Goal: Task Accomplishment & Management: Use online tool/utility

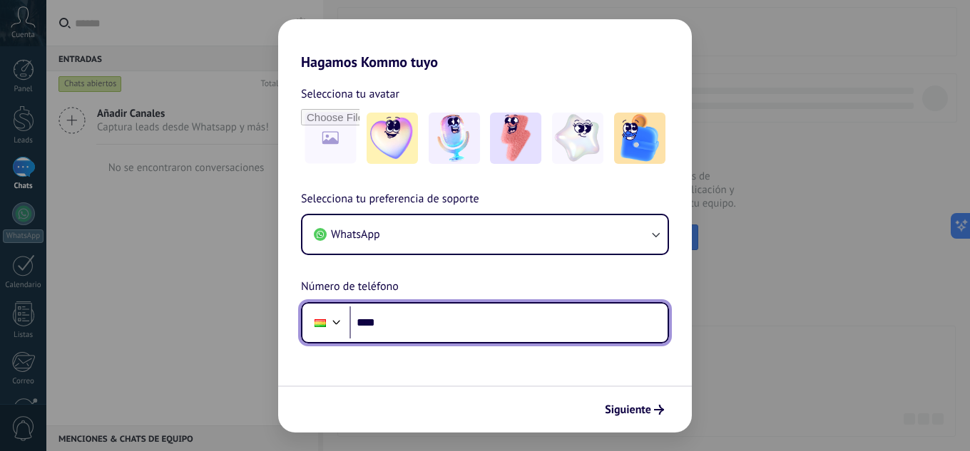
click at [535, 329] on input "****" at bounding box center [508, 323] width 318 height 33
type input "**********"
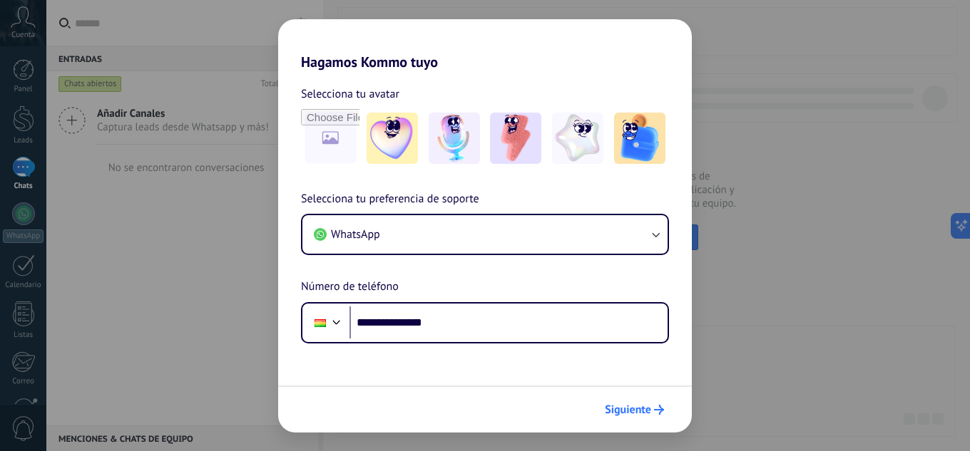
click at [632, 406] on span "Siguiente" at bounding box center [628, 410] width 46 height 10
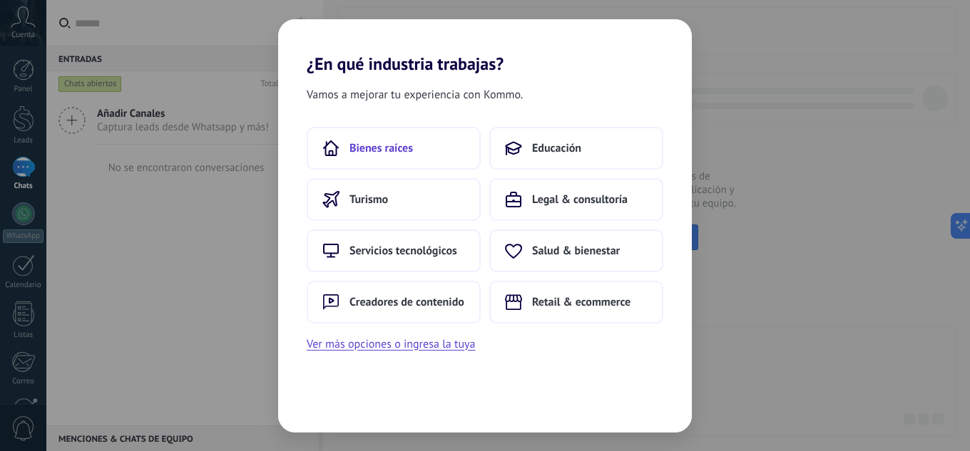
click at [387, 158] on button "Bienes raíces" at bounding box center [394, 148] width 174 height 43
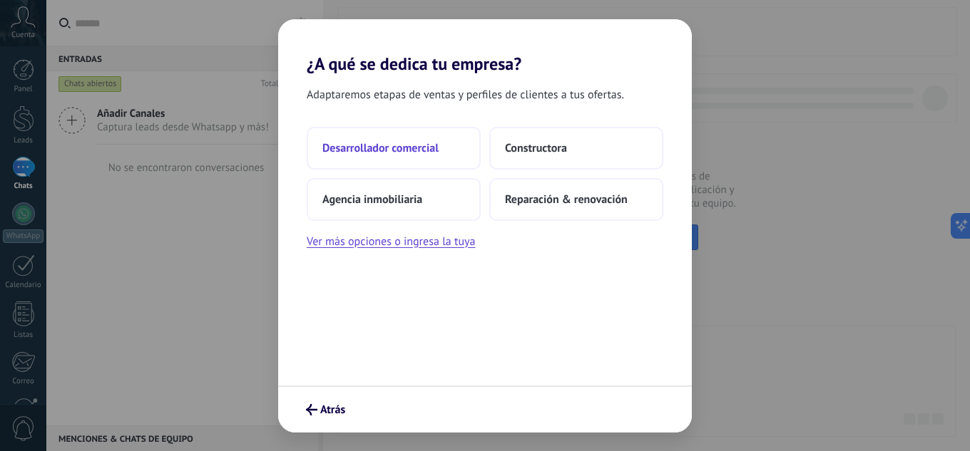
click at [411, 160] on button "Desarrollador comercial" at bounding box center [394, 148] width 174 height 43
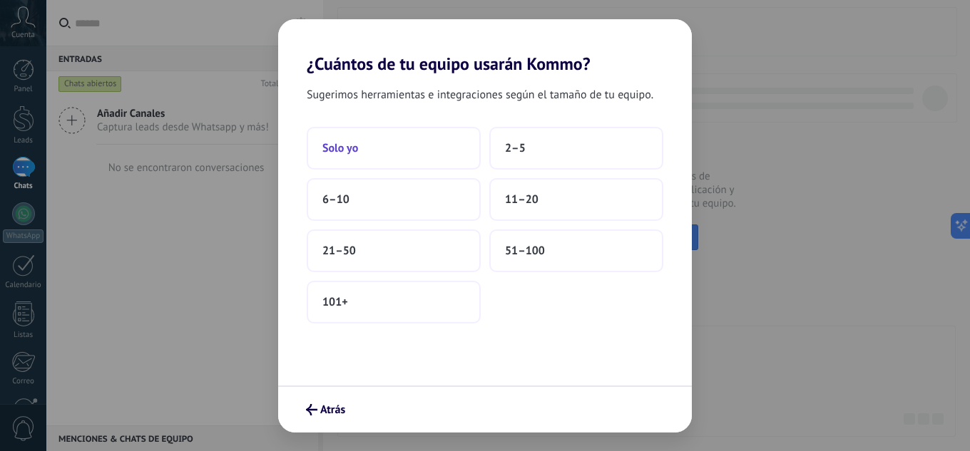
click at [393, 146] on button "Solo yo" at bounding box center [394, 148] width 174 height 43
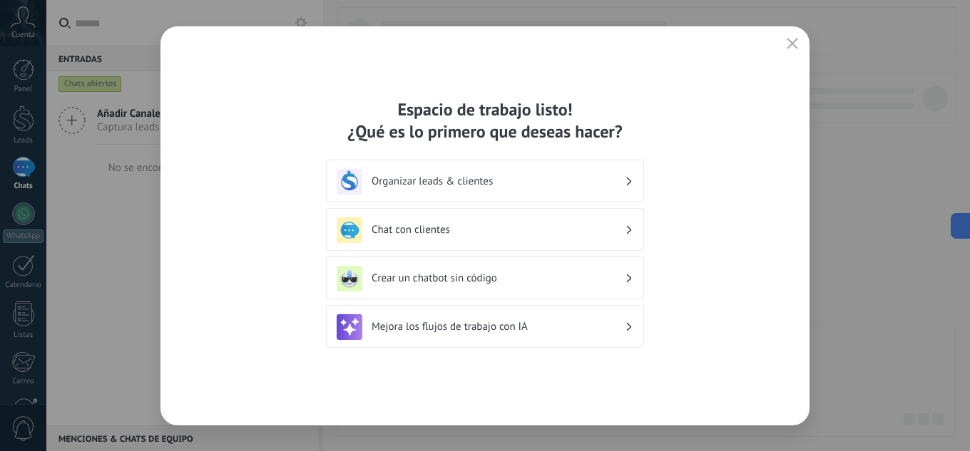
click at [789, 36] on button "button" at bounding box center [792, 44] width 19 height 20
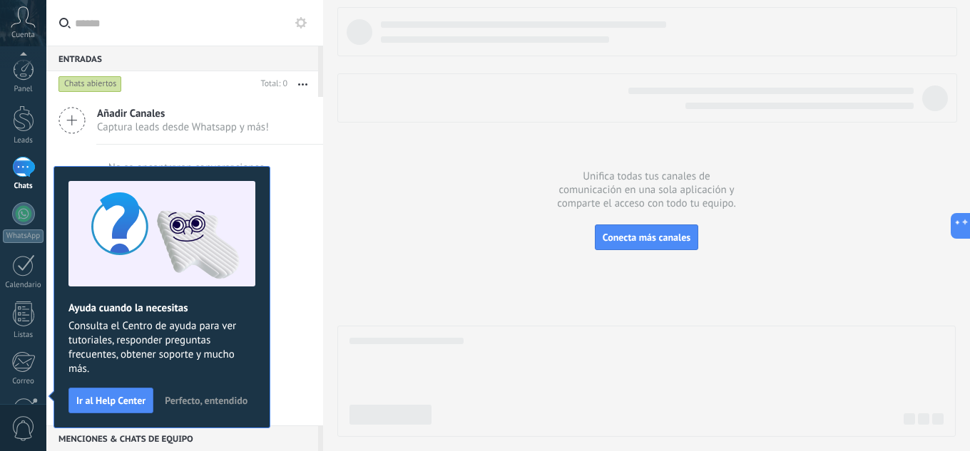
scroll to position [142, 0]
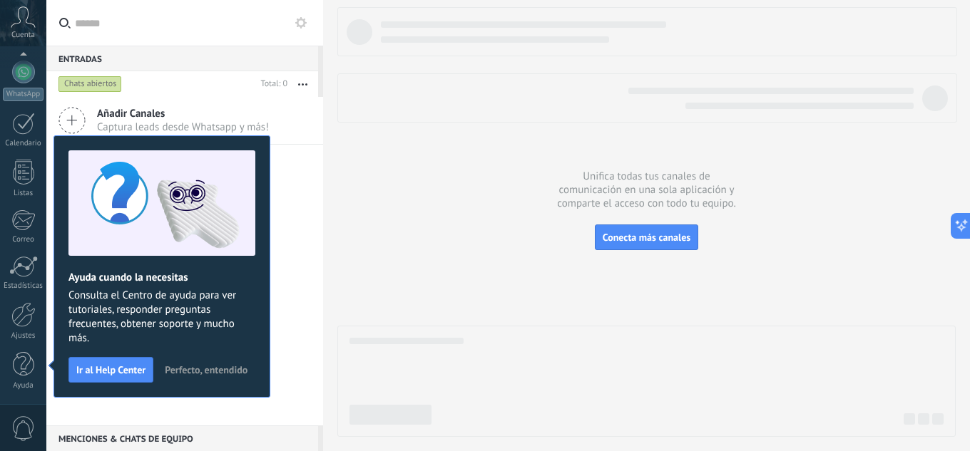
click at [178, 365] on span "Perfecto, entendido" at bounding box center [206, 370] width 83 height 10
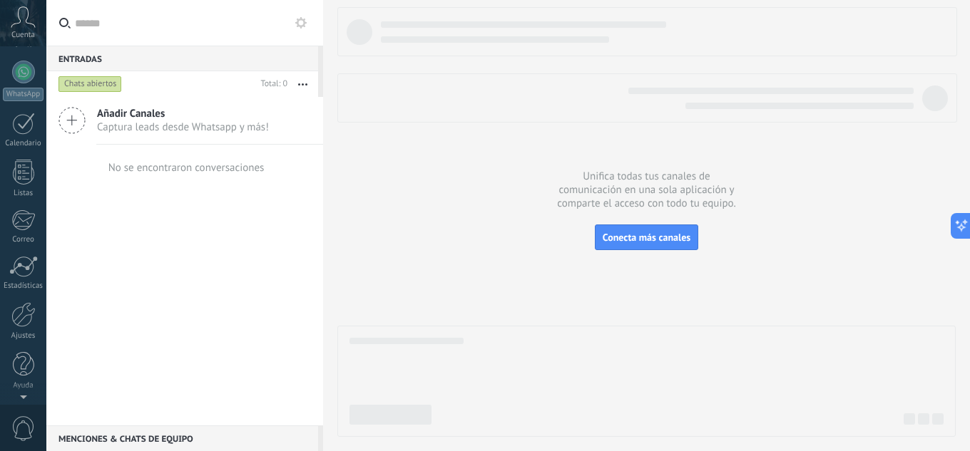
scroll to position [0, 0]
click at [313, 16] on label at bounding box center [184, 23] width 277 height 46
click at [312, 16] on input "text" at bounding box center [193, 23] width 237 height 46
click at [309, 19] on label at bounding box center [184, 23] width 277 height 46
click at [309, 19] on input "text" at bounding box center [193, 23] width 237 height 46
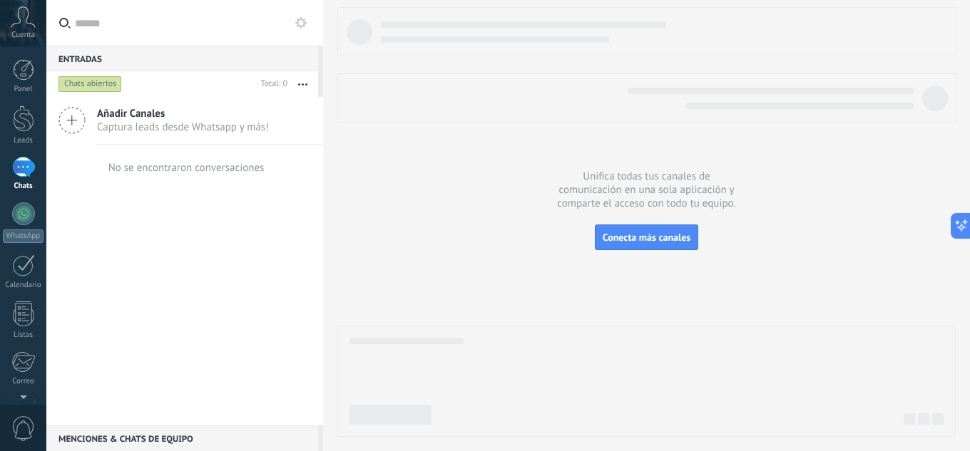
click at [300, 29] on button at bounding box center [300, 22] width 17 height 17
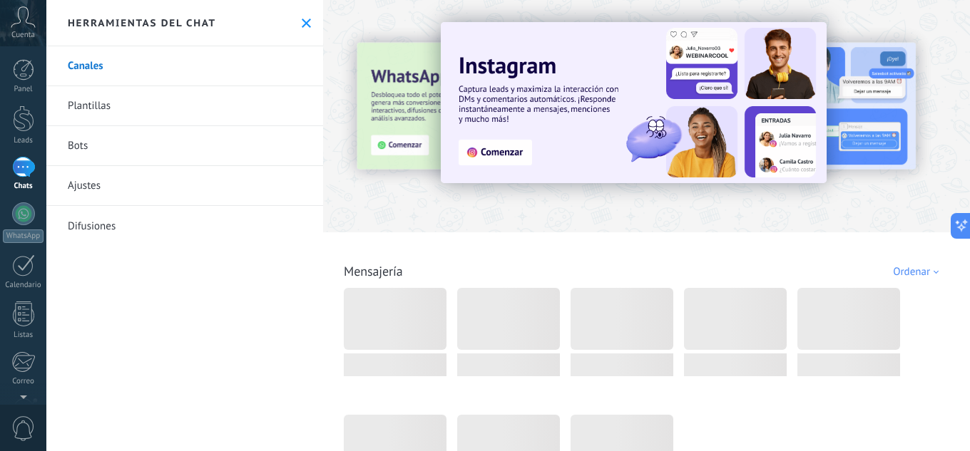
click at [66, 143] on link "Bots" at bounding box center [184, 146] width 277 height 40
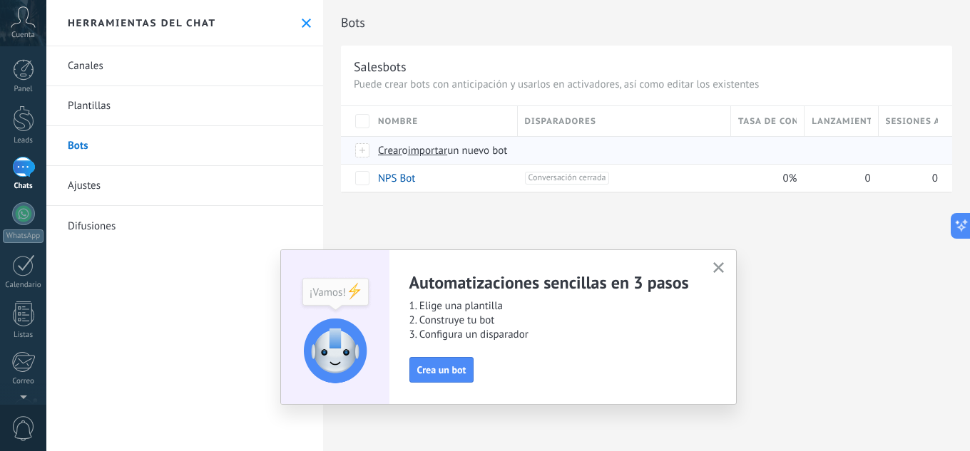
drag, startPoint x: 426, startPoint y: 150, endPoint x: 436, endPoint y: 152, distance: 10.1
click at [428, 150] on span "importar" at bounding box center [428, 151] width 40 height 14
click at [714, 268] on icon "button" at bounding box center [718, 267] width 11 height 11
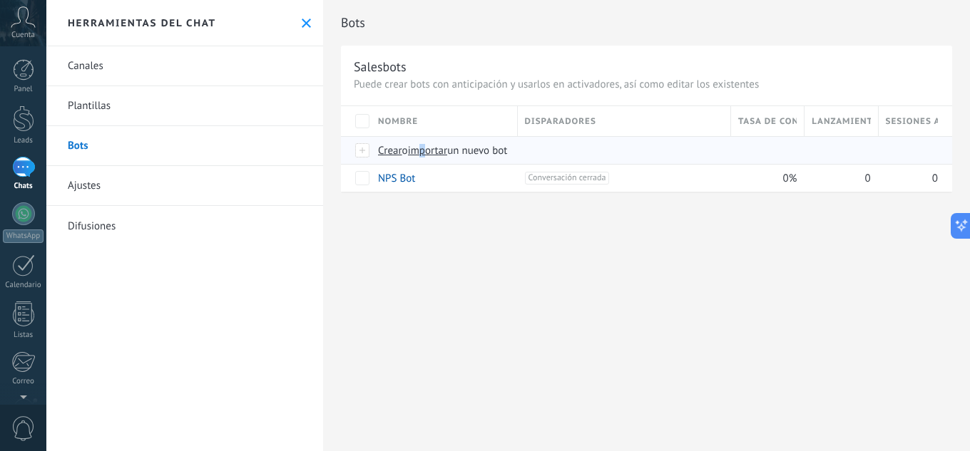
click at [433, 148] on span "importar" at bounding box center [428, 151] width 40 height 14
click at [0, 0] on input "importar un nuevo bot" at bounding box center [0, 0] width 0 height 0
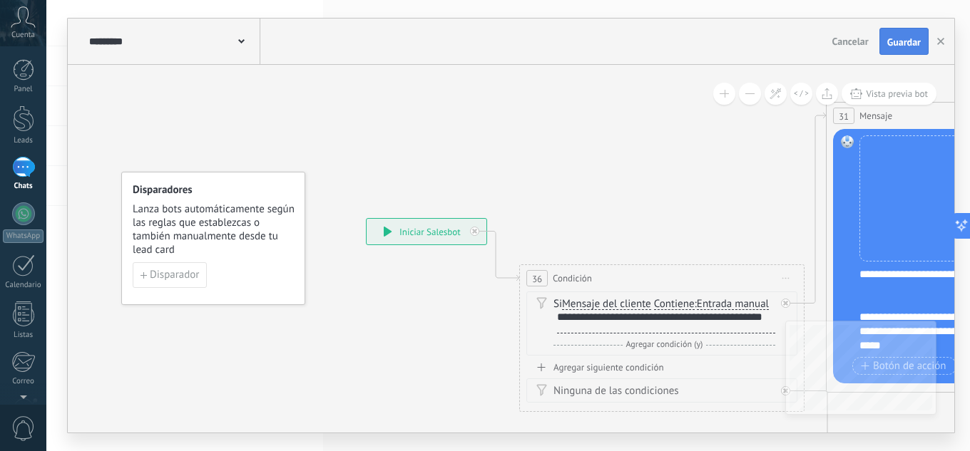
click at [889, 36] on button "Guardar" at bounding box center [903, 41] width 49 height 27
click at [948, 41] on button "button" at bounding box center [940, 42] width 21 height 26
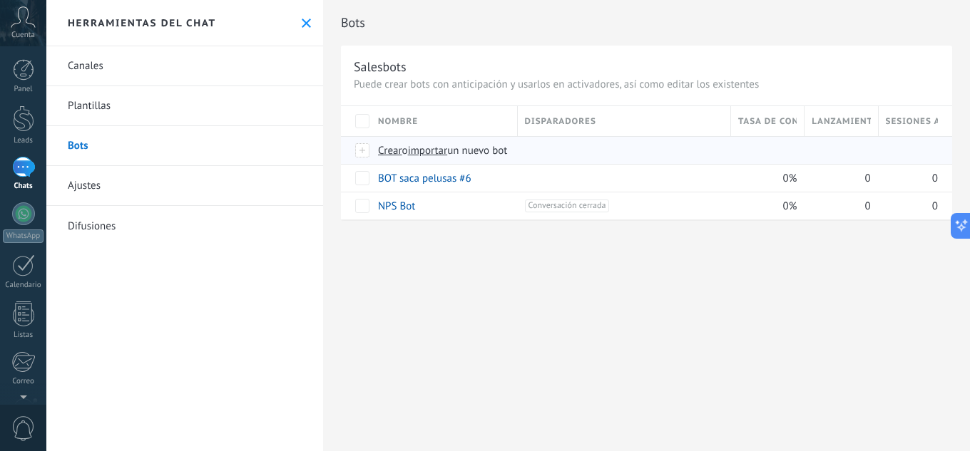
click at [427, 150] on span "importar" at bounding box center [428, 151] width 40 height 14
click at [0, 0] on input "importar un nuevo bot" at bounding box center [0, 0] width 0 height 0
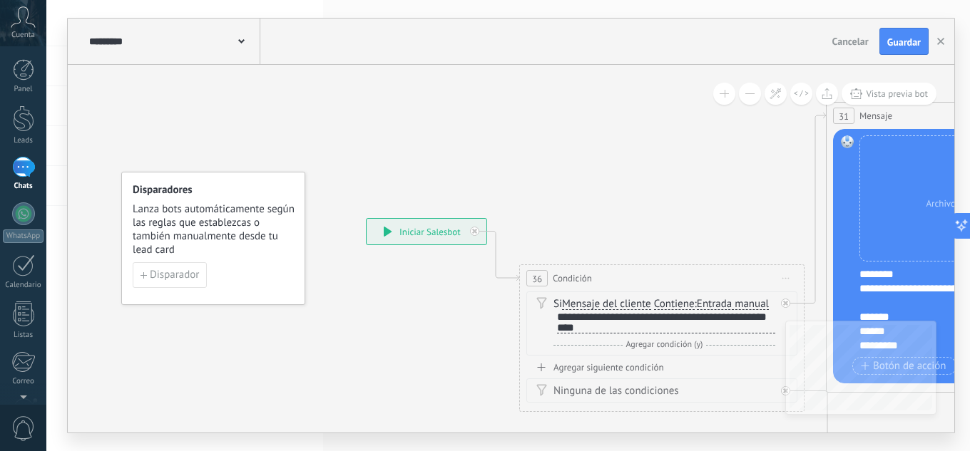
click at [893, 29] on button "Guardar" at bounding box center [903, 41] width 49 height 27
click at [943, 36] on button "button" at bounding box center [940, 42] width 21 height 26
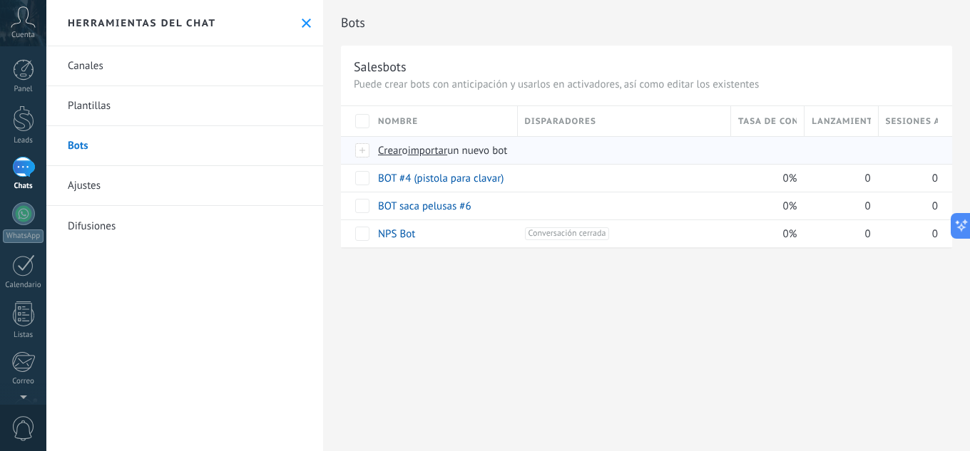
click at [431, 152] on span "importar" at bounding box center [428, 151] width 40 height 14
click at [0, 0] on input "importar un nuevo bot" at bounding box center [0, 0] width 0 height 0
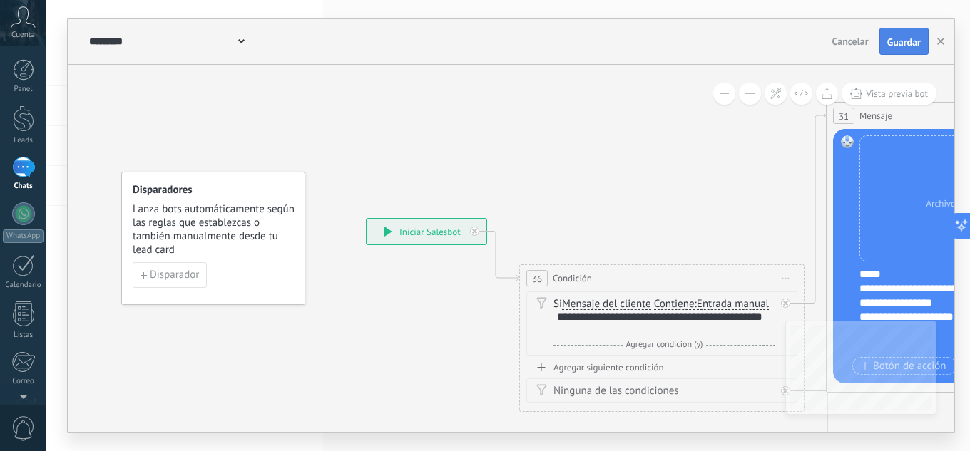
click at [895, 48] on button "Guardar" at bounding box center [903, 41] width 49 height 27
click at [941, 36] on button "button" at bounding box center [940, 42] width 21 height 26
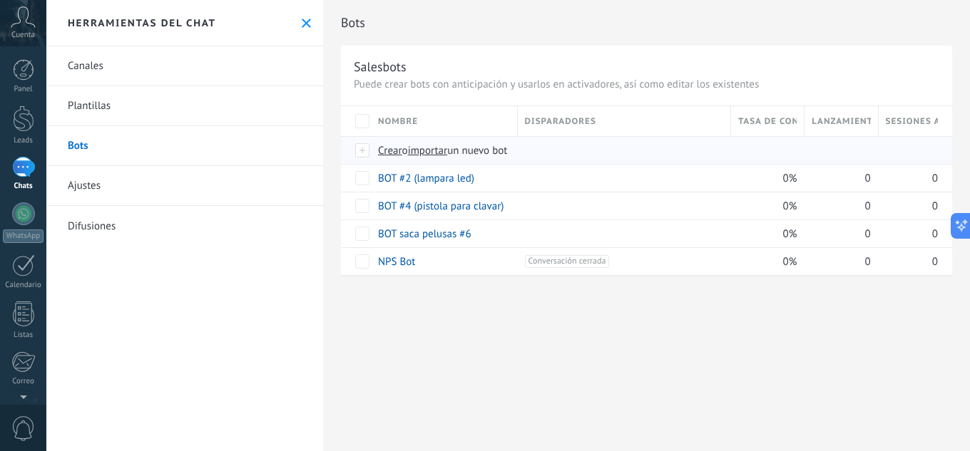
click at [426, 153] on span "importar" at bounding box center [428, 151] width 40 height 14
click at [0, 0] on input "importar un nuevo bot" at bounding box center [0, 0] width 0 height 0
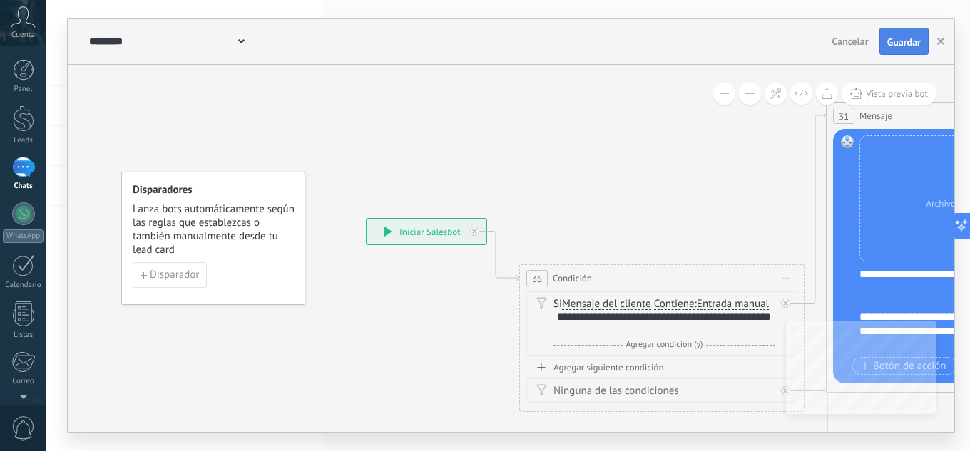
click at [909, 45] on span "Guardar" at bounding box center [904, 42] width 34 height 10
click at [938, 39] on button "button" at bounding box center [940, 42] width 21 height 26
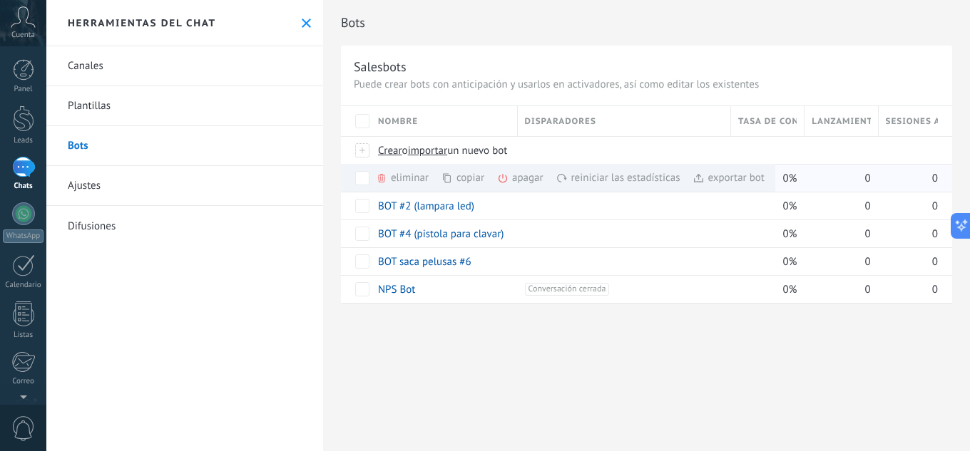
click at [406, 176] on div "eliminar màs" at bounding box center [426, 178] width 101 height 28
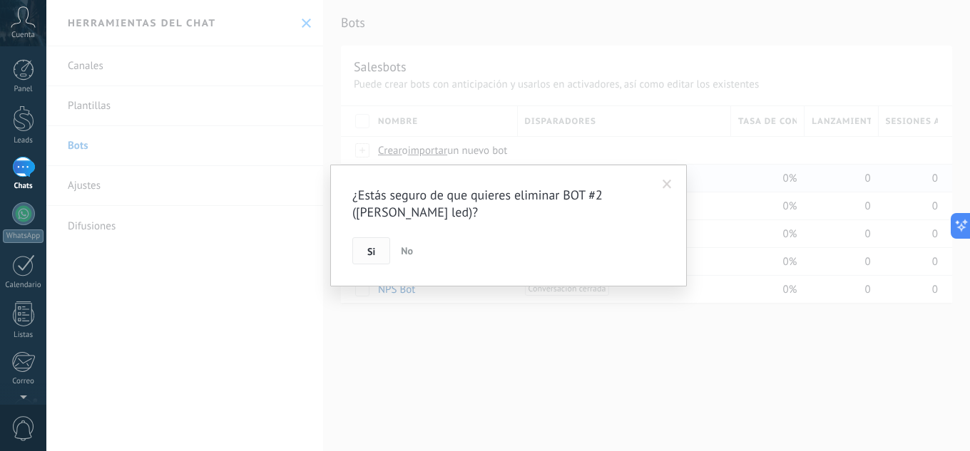
click at [371, 250] on span "Si" at bounding box center [371, 252] width 8 height 10
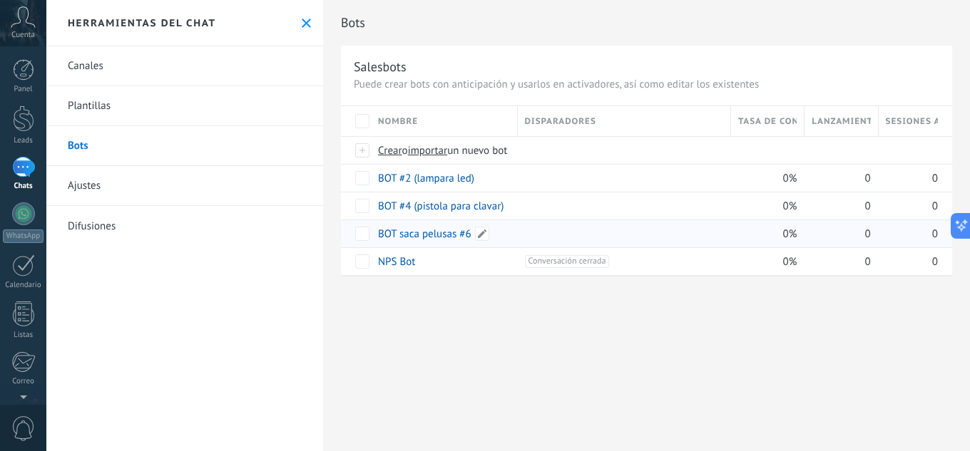
click at [434, 237] on link "BOT saca pelusas #6" at bounding box center [424, 234] width 93 height 14
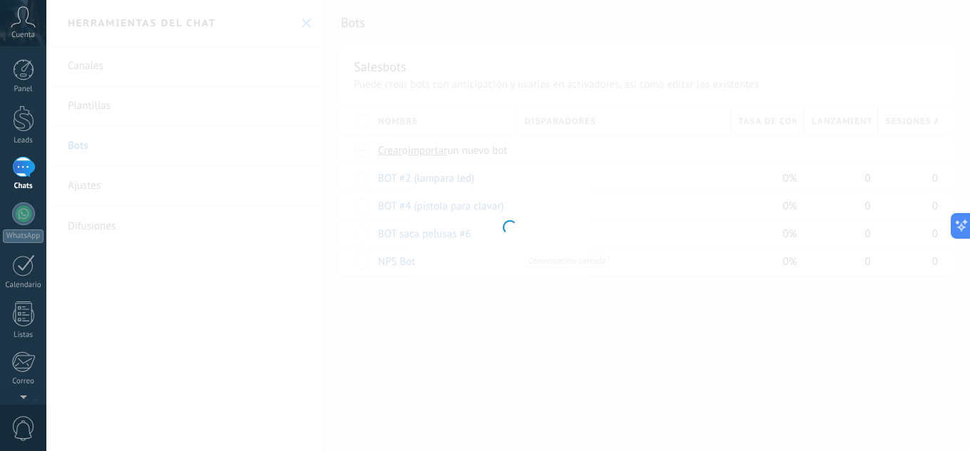
type input "**********"
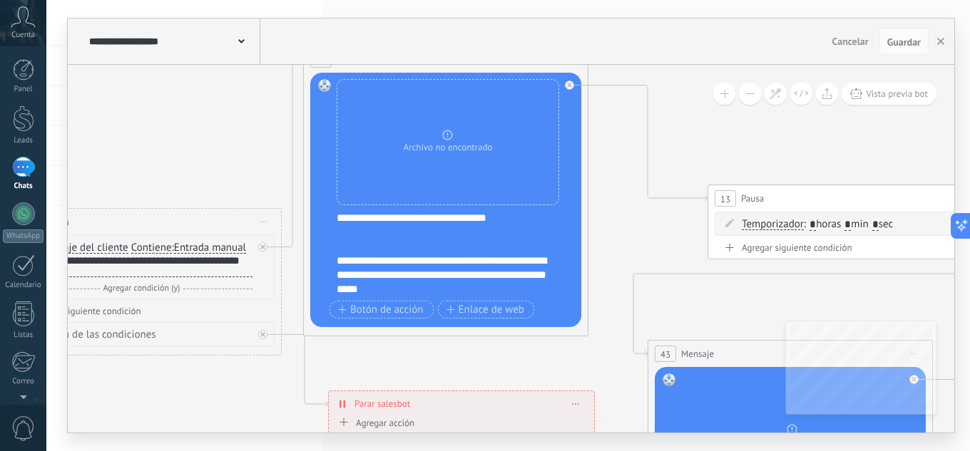
drag, startPoint x: 672, startPoint y: 242, endPoint x: 149, endPoint y: 186, distance: 525.7
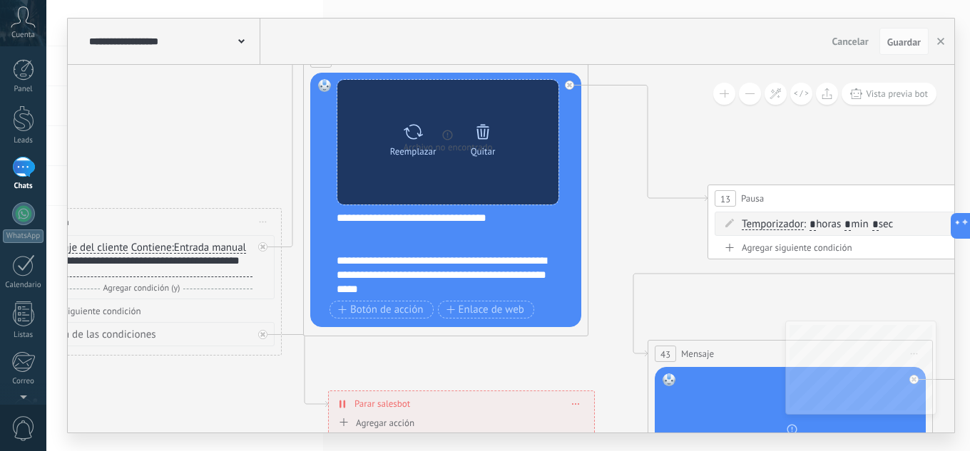
click at [424, 133] on div "Reemplazar" at bounding box center [413, 137] width 60 height 39
click input "Subir" at bounding box center [0, 0] width 0 height 0
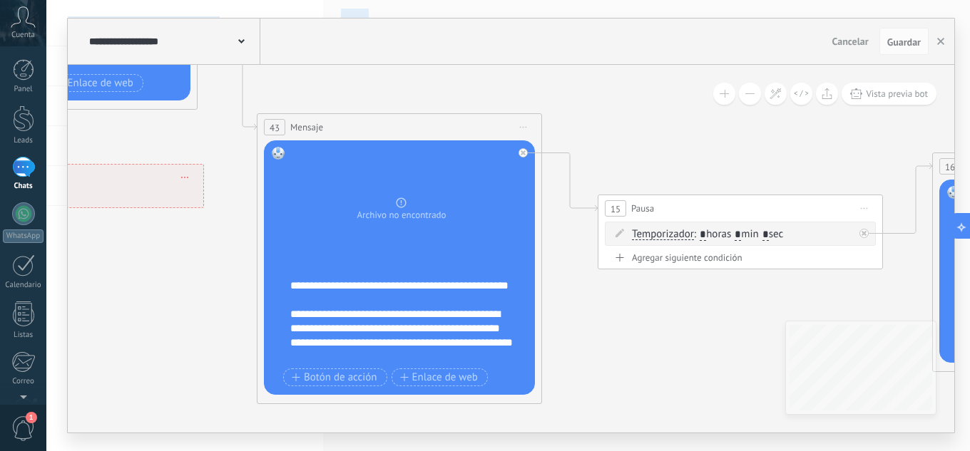
drag, startPoint x: 622, startPoint y: 245, endPoint x: 221, endPoint y: -1, distance: 470.8
click at [221, 0] on html ".abccls-1,.abccls-2{fill-rule:evenodd}.abccls-2{fill:#fff} .abfcls-1{fill:none}…" at bounding box center [485, 225] width 970 height 451
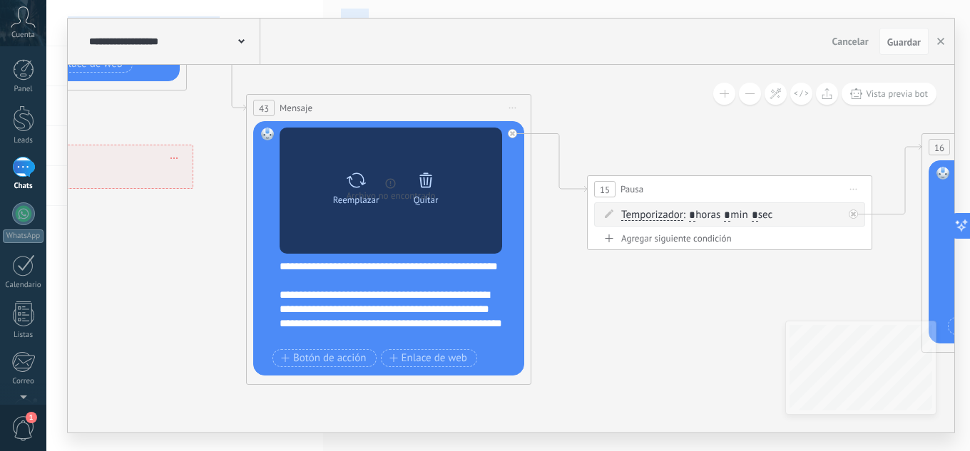
click at [354, 186] on icon at bounding box center [356, 180] width 19 height 15
click input "Subir" at bounding box center [0, 0] width 0 height 0
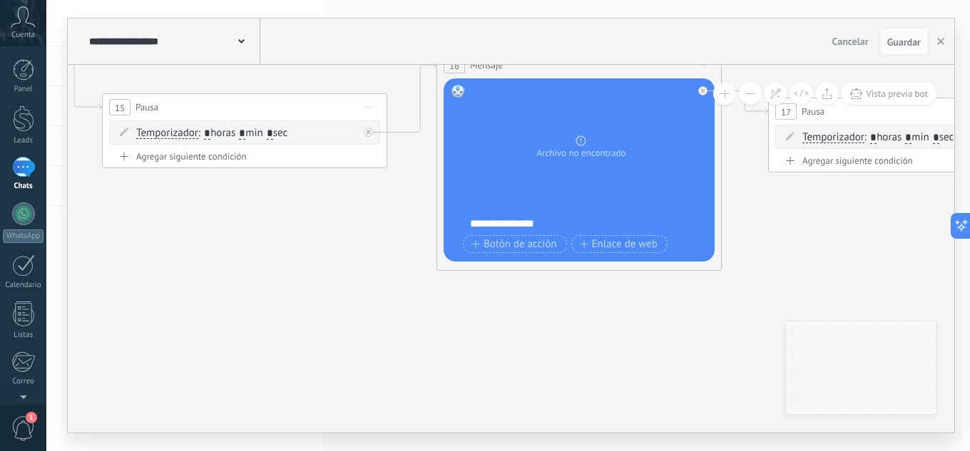
drag, startPoint x: 673, startPoint y: 323, endPoint x: 190, endPoint y: 235, distance: 490.6
click at [185, 240] on icon at bounding box center [502, 72] width 3804 height 1423
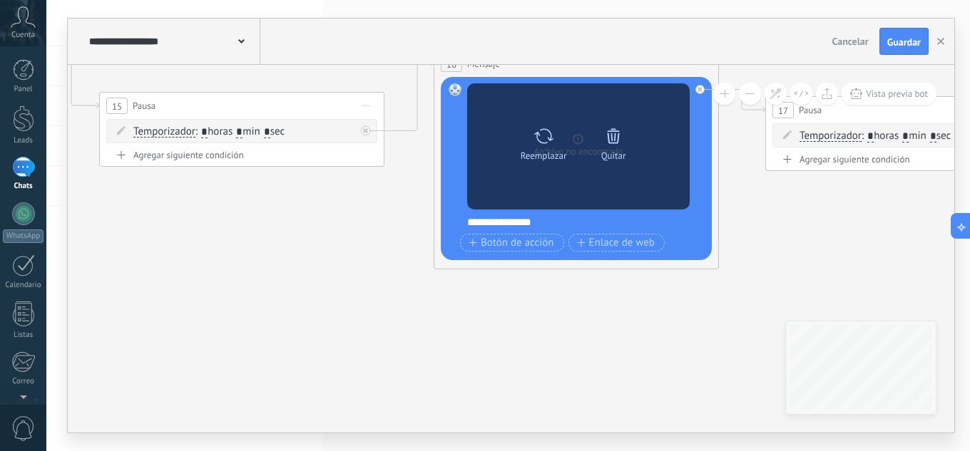
click at [540, 130] on icon at bounding box center [543, 136] width 21 height 20
click input "Subir" at bounding box center [0, 0] width 0 height 0
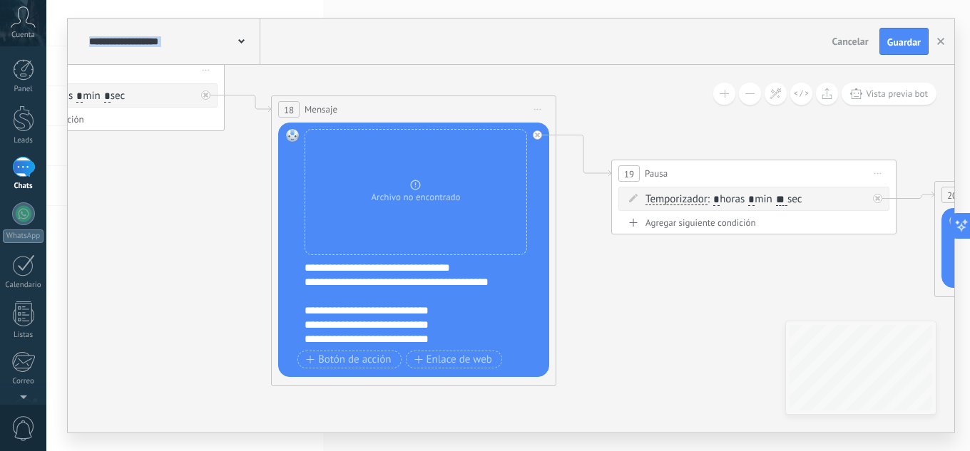
drag, startPoint x: 755, startPoint y: 237, endPoint x: 78, endPoint y: 204, distance: 677.5
click at [61, 204] on div "**********" at bounding box center [507, 225] width 923 height 451
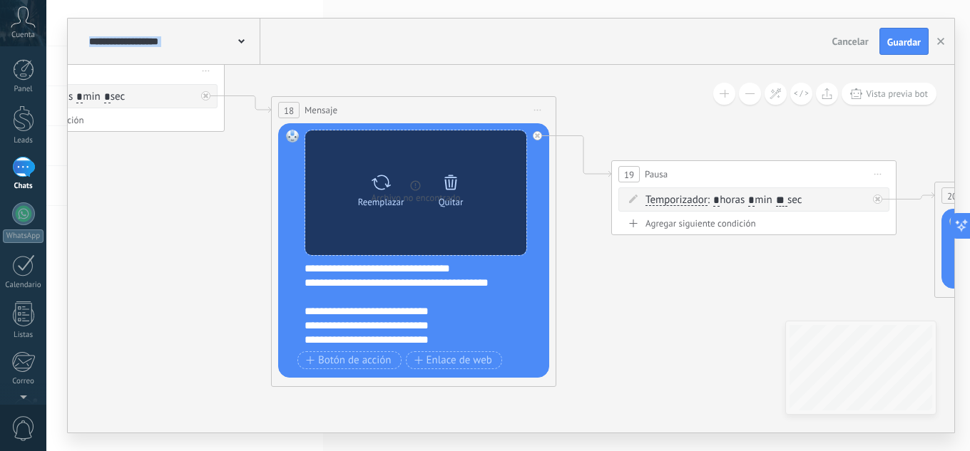
click at [371, 191] on icon at bounding box center [381, 183] width 21 height 20
click input "Subir" at bounding box center [0, 0] width 0 height 0
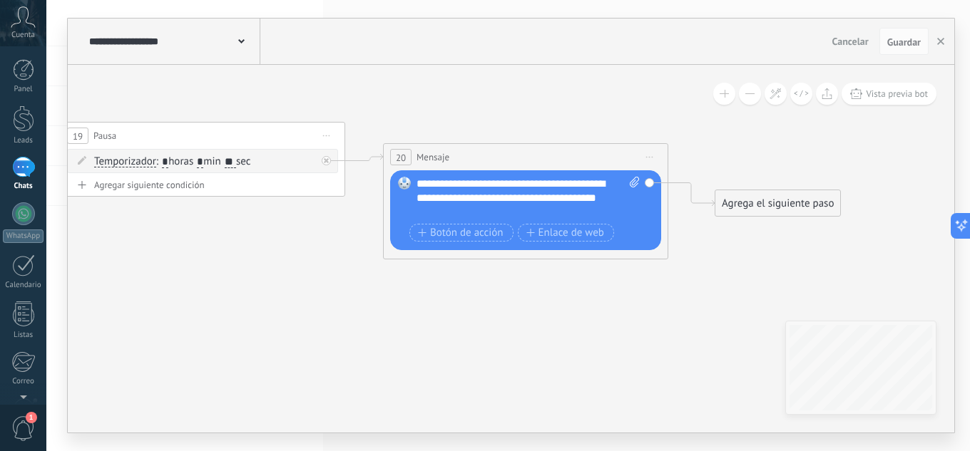
drag, startPoint x: 709, startPoint y: 307, endPoint x: 158, endPoint y: 269, distance: 552.5
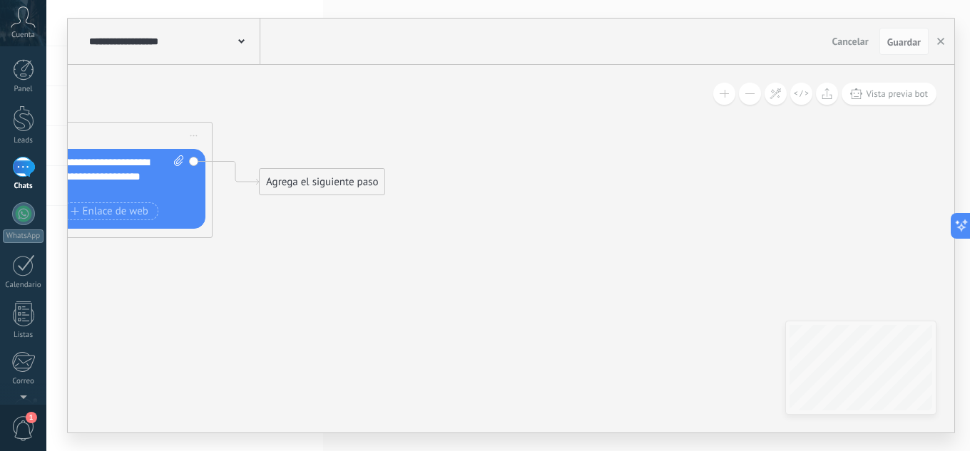
drag, startPoint x: 581, startPoint y: 328, endPoint x: 109, endPoint y: 307, distance: 472.5
click at [756, 194] on div "**********" at bounding box center [511, 249] width 886 height 368
drag, startPoint x: 595, startPoint y: 240, endPoint x: 842, endPoint y: 273, distance: 249.0
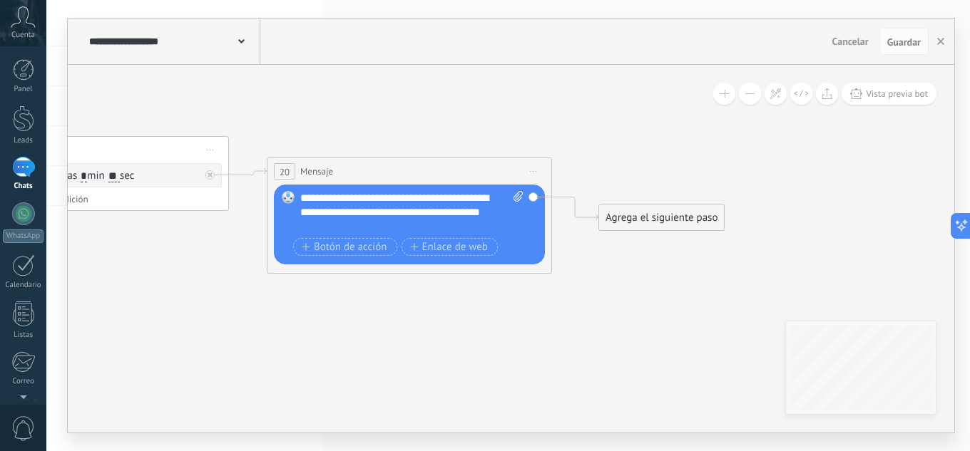
drag, startPoint x: 415, startPoint y: 128, endPoint x: 846, endPoint y: 256, distance: 450.1
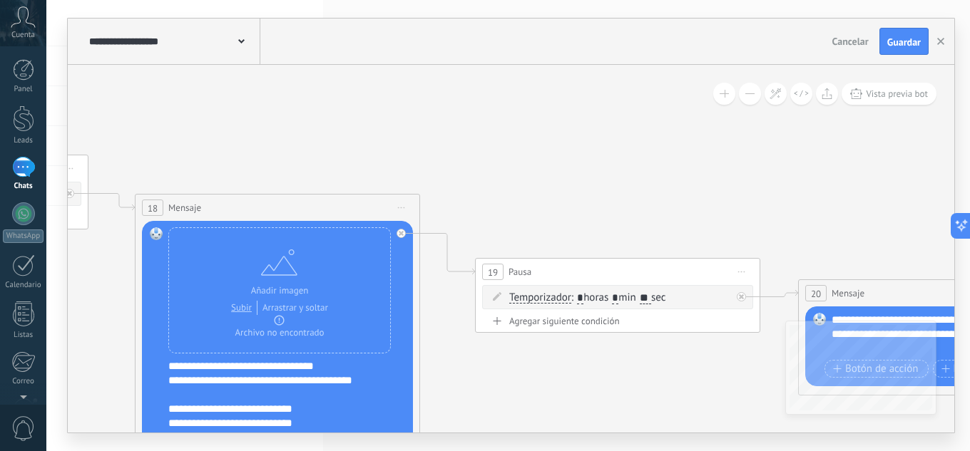
drag, startPoint x: 404, startPoint y: 183, endPoint x: 834, endPoint y: 83, distance: 441.9
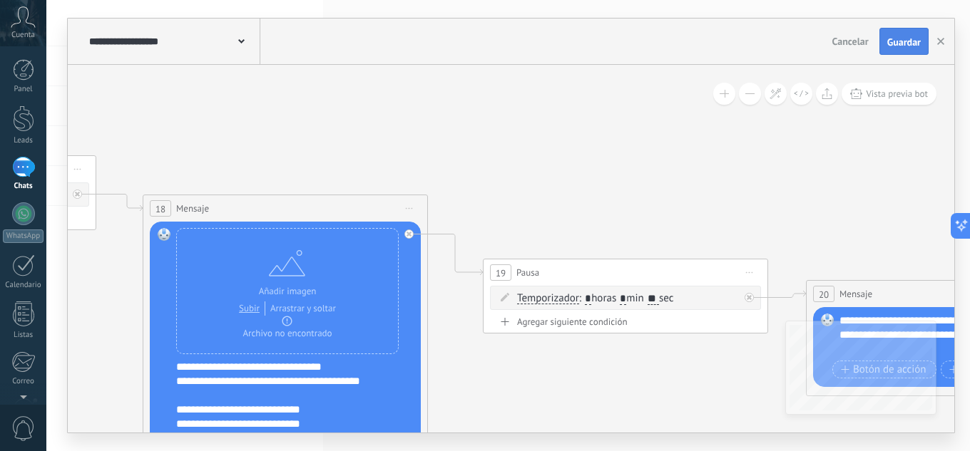
click at [896, 40] on span "Guardar" at bounding box center [904, 42] width 34 height 10
click at [939, 42] on icon "button" at bounding box center [940, 41] width 7 height 7
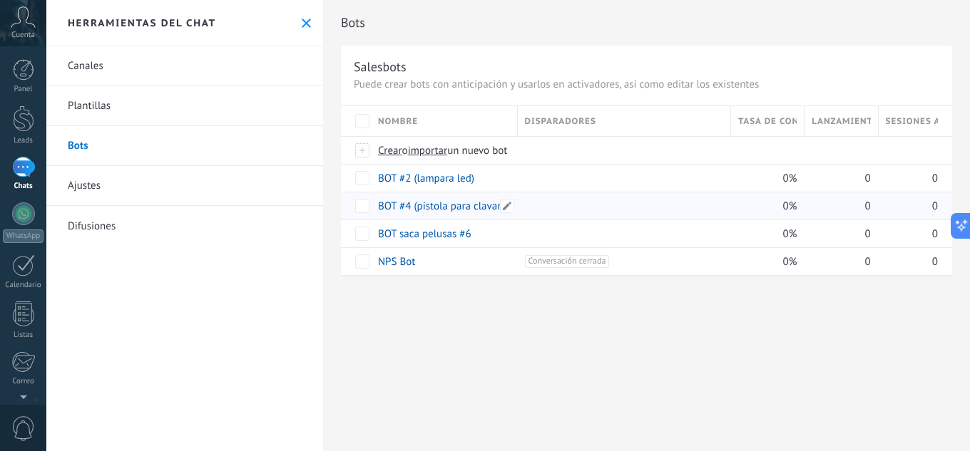
click at [463, 209] on link "BOT #4 (pistola para clavar)" at bounding box center [440, 207] width 125 height 14
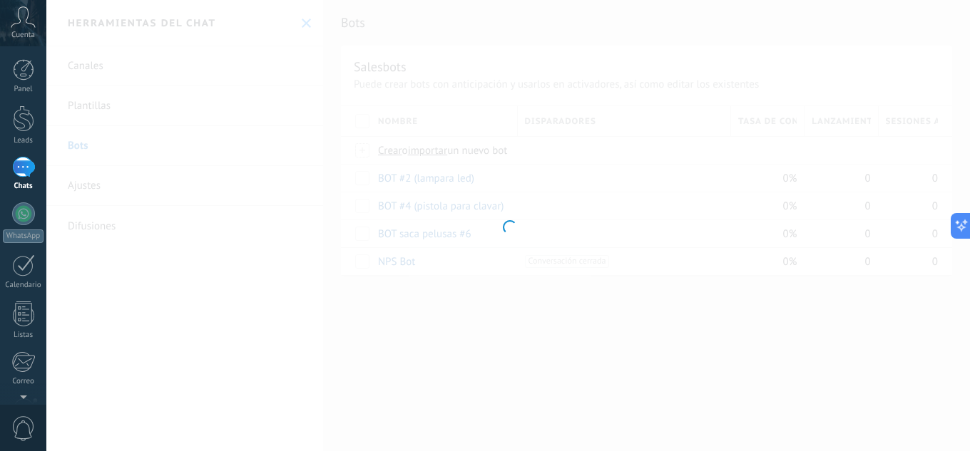
type input "**********"
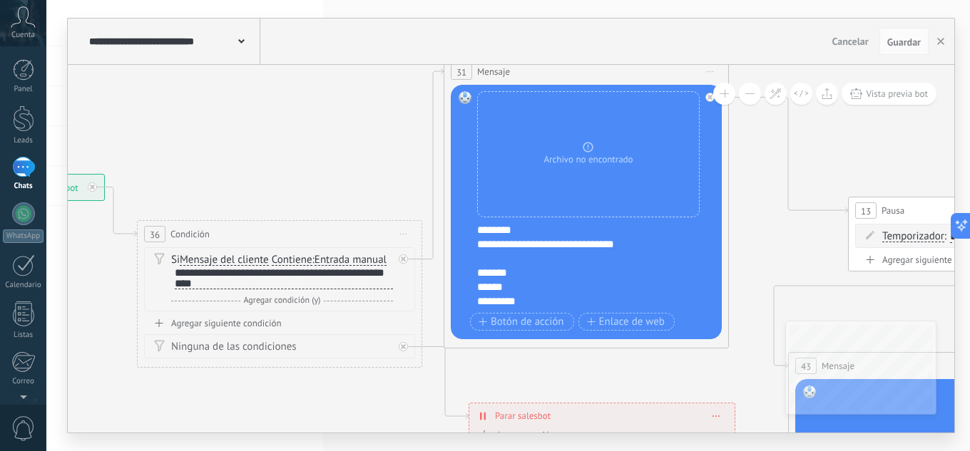
drag, startPoint x: 623, startPoint y: 200, endPoint x: 179, endPoint y: 151, distance: 446.9
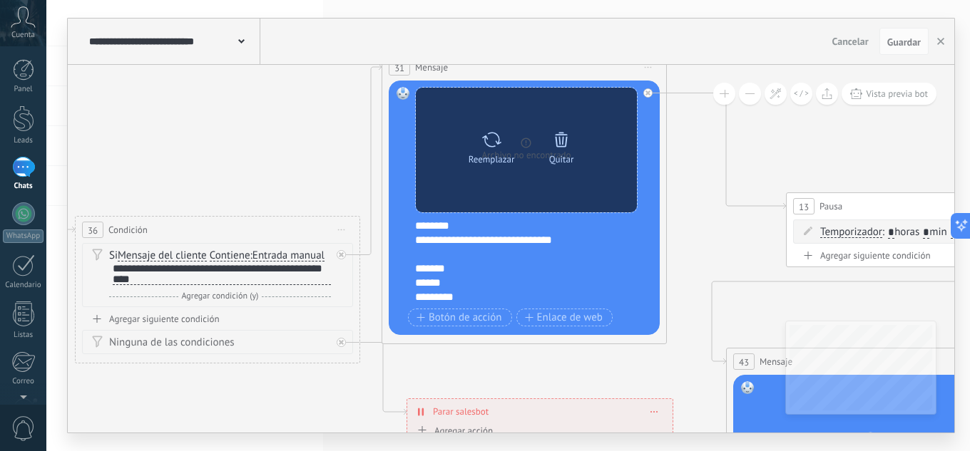
click at [483, 141] on icon at bounding box center [491, 140] width 21 height 20
click input "Subir" at bounding box center [0, 0] width 0 height 0
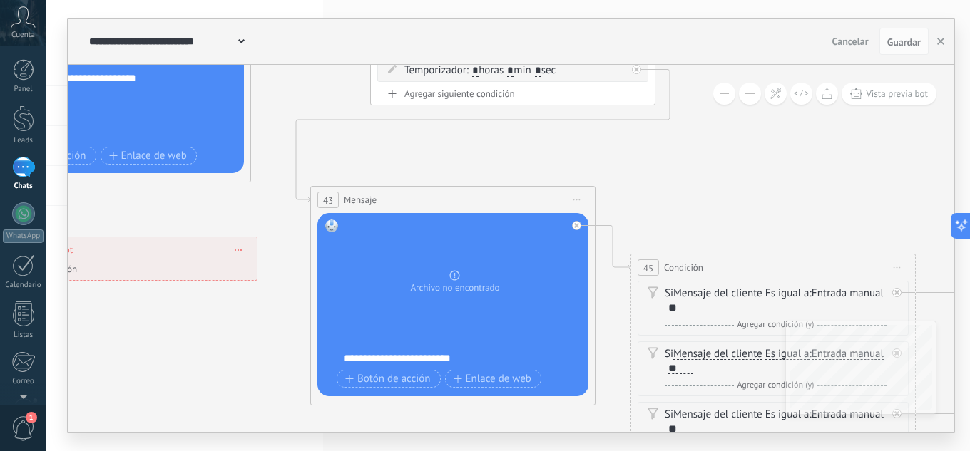
drag, startPoint x: 698, startPoint y: 240, endPoint x: 282, endPoint y: 73, distance: 447.9
click at [282, 73] on icon at bounding box center [558, 263] width 2819 height 1456
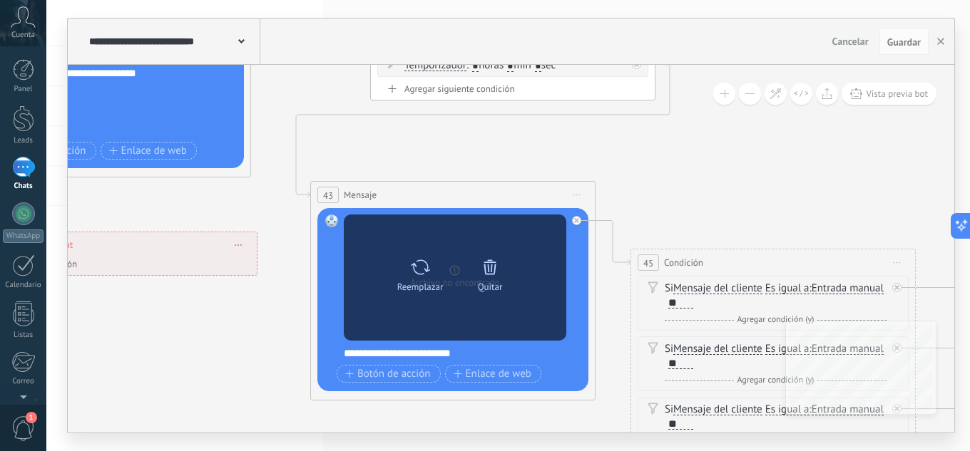
click at [418, 268] on icon at bounding box center [420, 267] width 21 height 20
click input "Subir" at bounding box center [0, 0] width 0 height 0
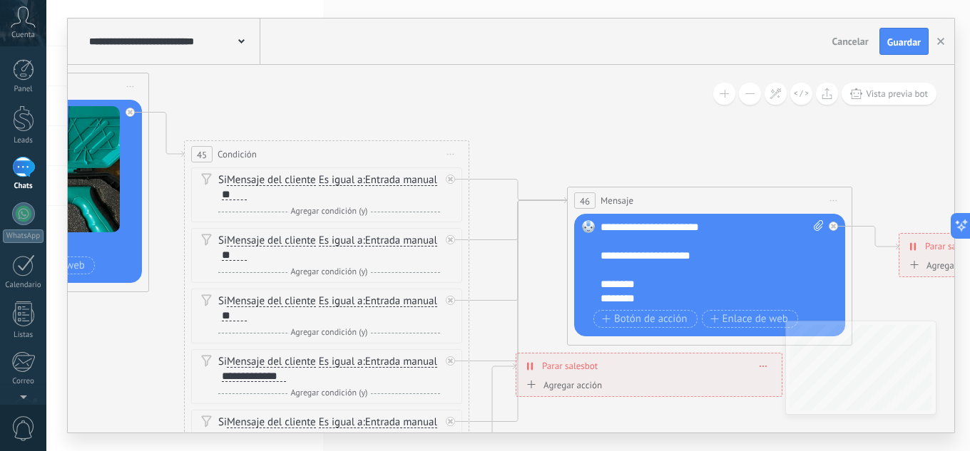
drag, startPoint x: 692, startPoint y: 207, endPoint x: 188, endPoint y: 99, distance: 516.3
click at [188, 99] on icon at bounding box center [112, 150] width 2819 height 1456
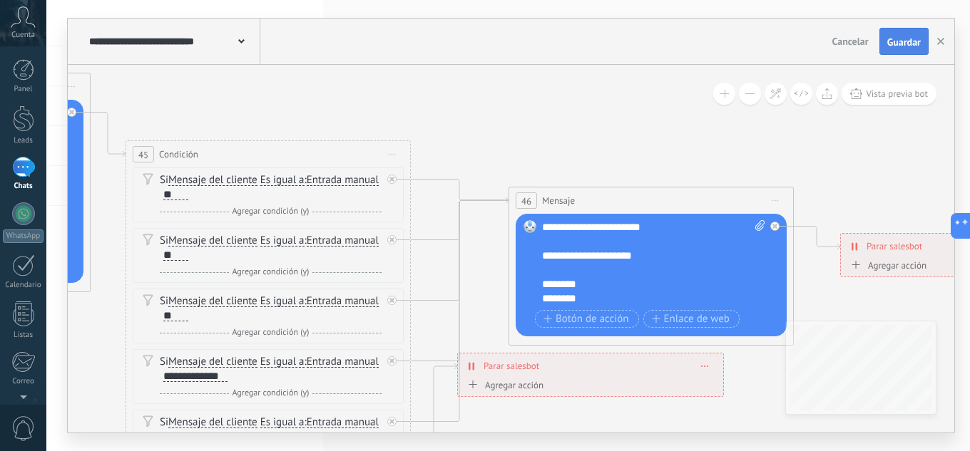
click at [911, 40] on span "Guardar" at bounding box center [904, 42] width 34 height 10
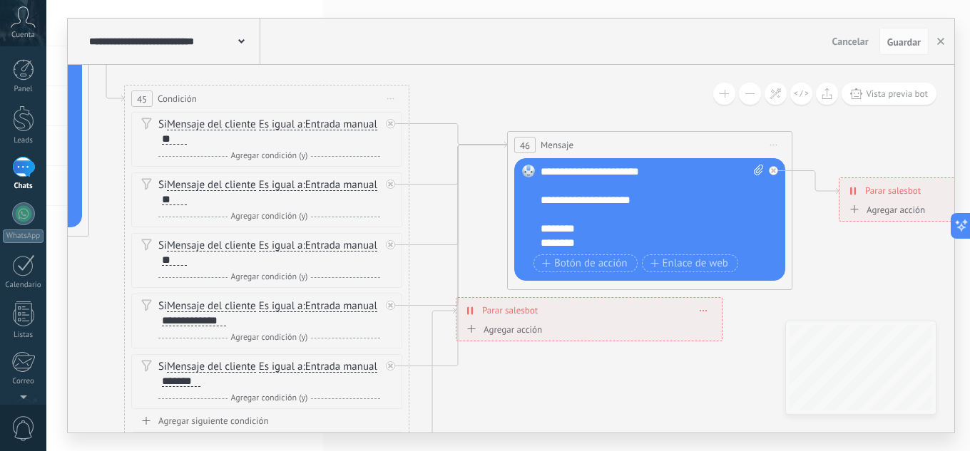
drag, startPoint x: 550, startPoint y: 134, endPoint x: 550, endPoint y: 78, distance: 55.6
click at [550, 78] on icon at bounding box center [52, 94] width 2819 height 1456
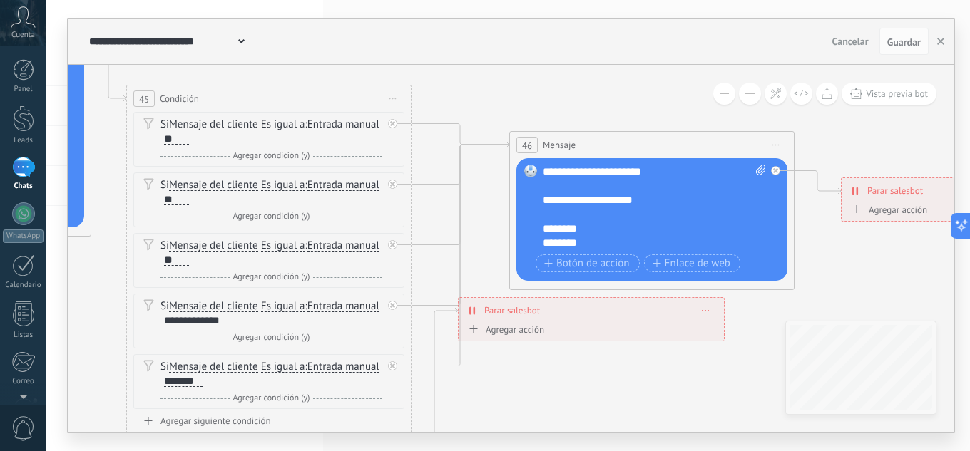
drag, startPoint x: 572, startPoint y: 327, endPoint x: 542, endPoint y: 337, distance: 31.8
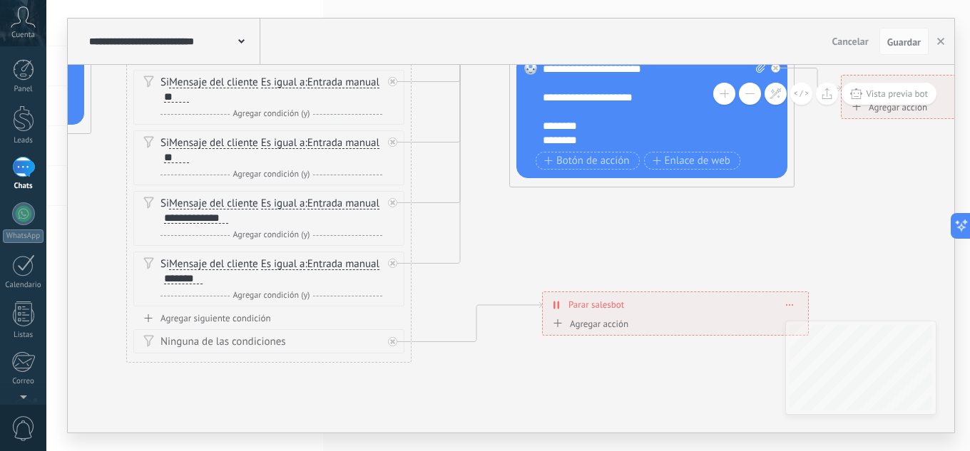
drag, startPoint x: 501, startPoint y: 207, endPoint x: 573, endPoint y: 301, distance: 118.9
click at [573, 301] on span "Parar salesbot" at bounding box center [596, 305] width 56 height 14
click at [288, 295] on span "Agregar condición (y)" at bounding box center [272, 295] width 84 height 11
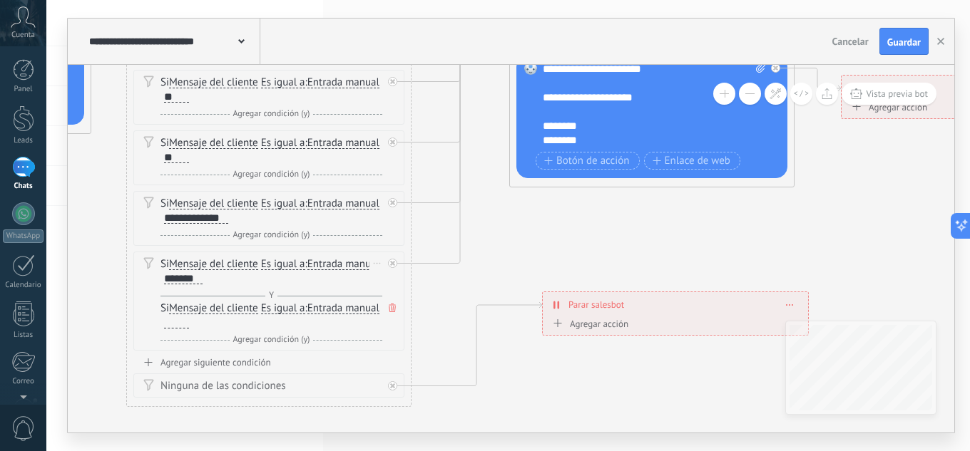
click at [395, 309] on icon at bounding box center [392, 308] width 7 height 9
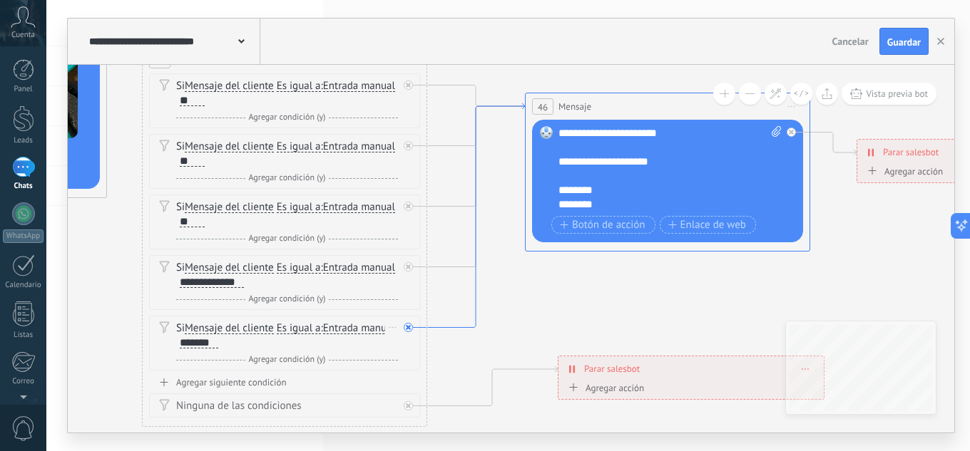
drag, startPoint x: 461, startPoint y: 198, endPoint x: 471, endPoint y: 152, distance: 46.9
click at [473, 155] on icon at bounding box center [476, 215] width 98 height 225
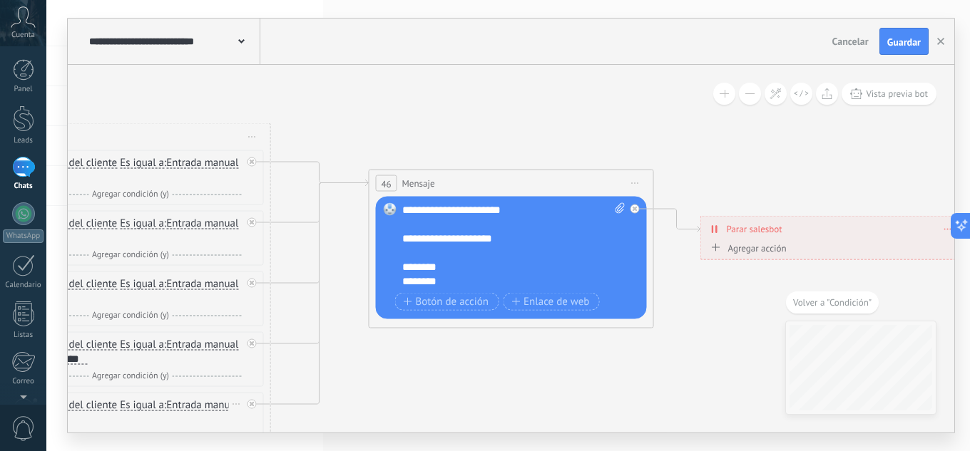
click at [893, 43] on span "Guardar" at bounding box center [904, 42] width 34 height 10
click at [943, 41] on icon "button" at bounding box center [940, 41] width 7 height 7
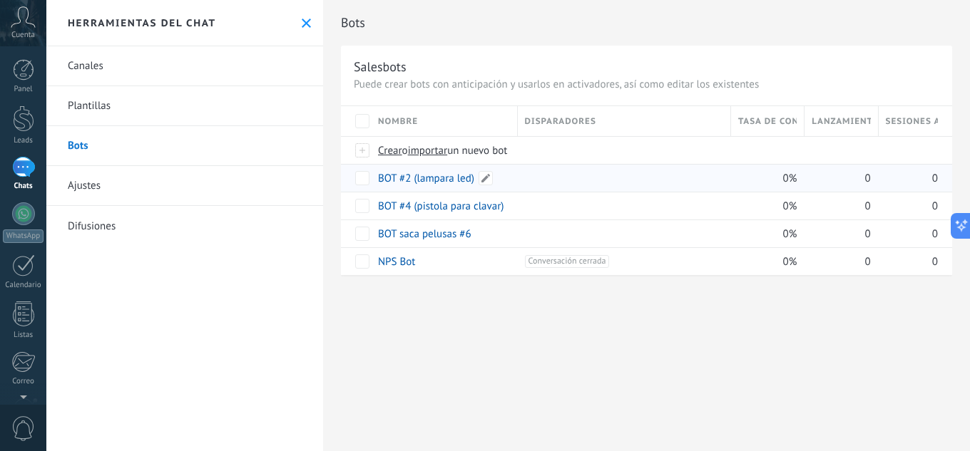
click at [457, 178] on link "BOT #2 (lampara led)" at bounding box center [426, 179] width 96 height 14
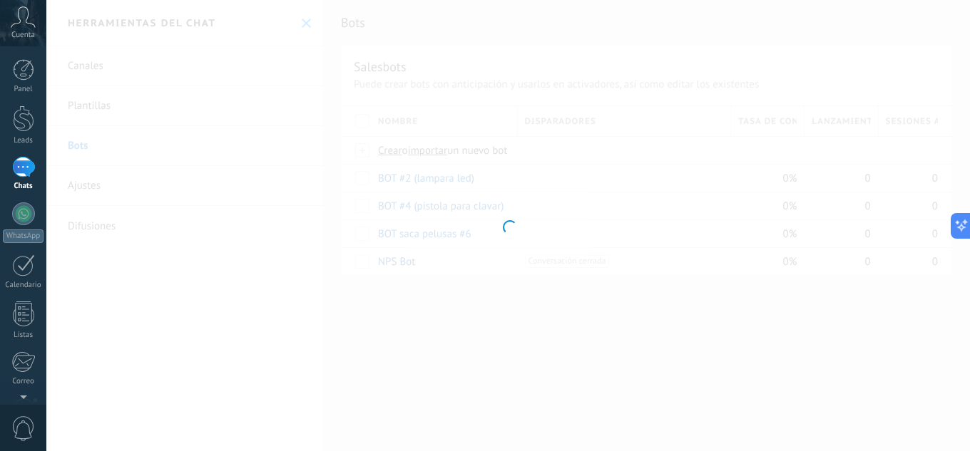
type input "**********"
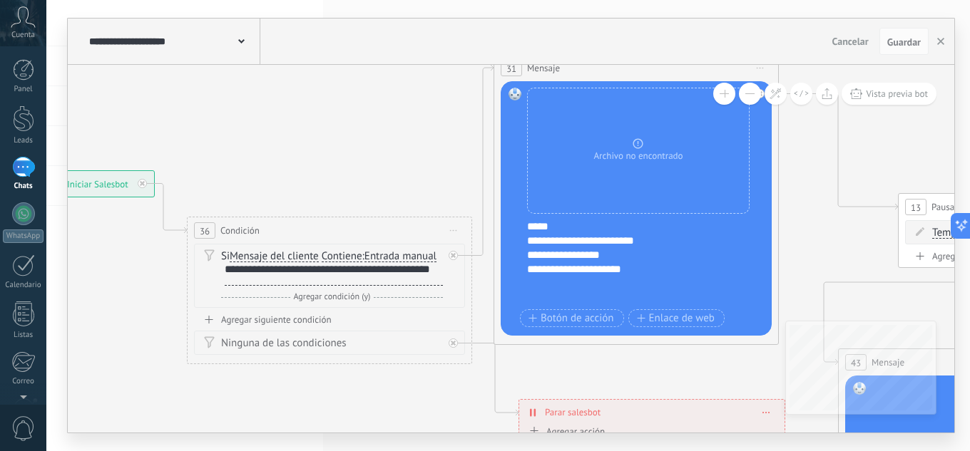
drag, startPoint x: 682, startPoint y: 242, endPoint x: 340, endPoint y: 193, distance: 345.8
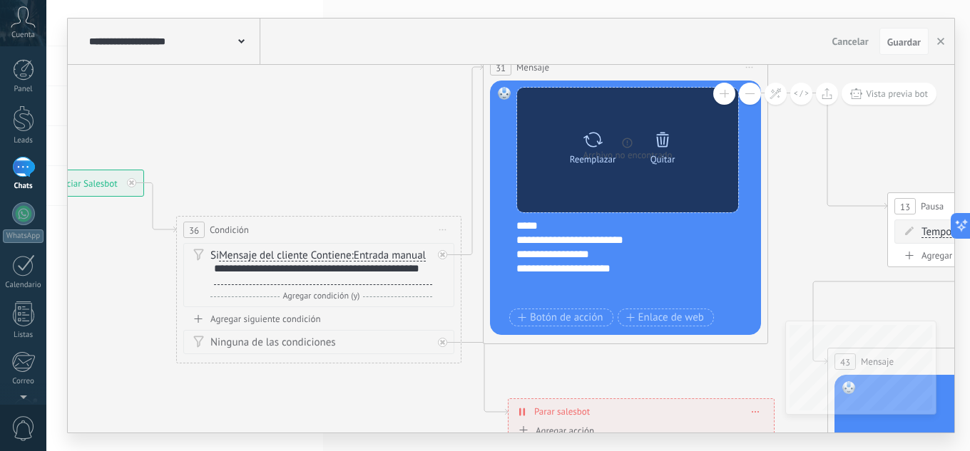
click at [581, 155] on div "Reemplazar" at bounding box center [593, 159] width 46 height 11
click input "Subir" at bounding box center [0, 0] width 0 height 0
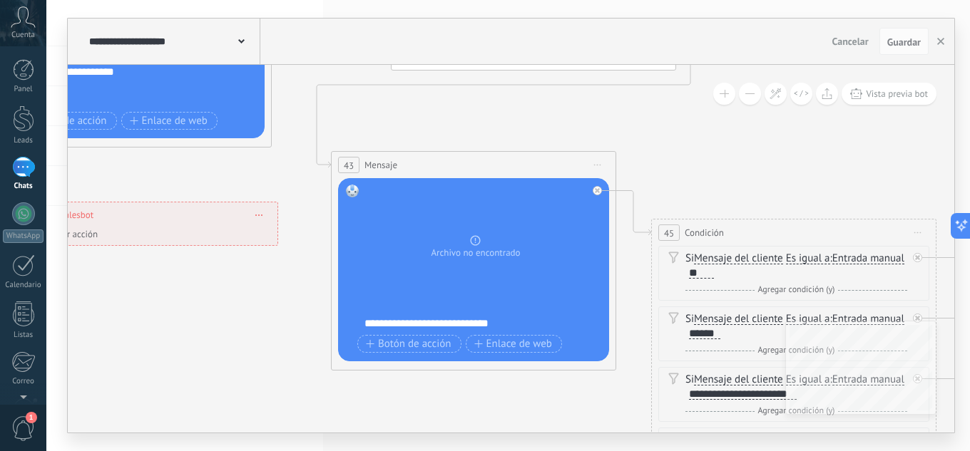
drag, startPoint x: 807, startPoint y: 228, endPoint x: 319, endPoint y: 20, distance: 531.0
click at [319, 20] on div "**********" at bounding box center [511, 226] width 886 height 414
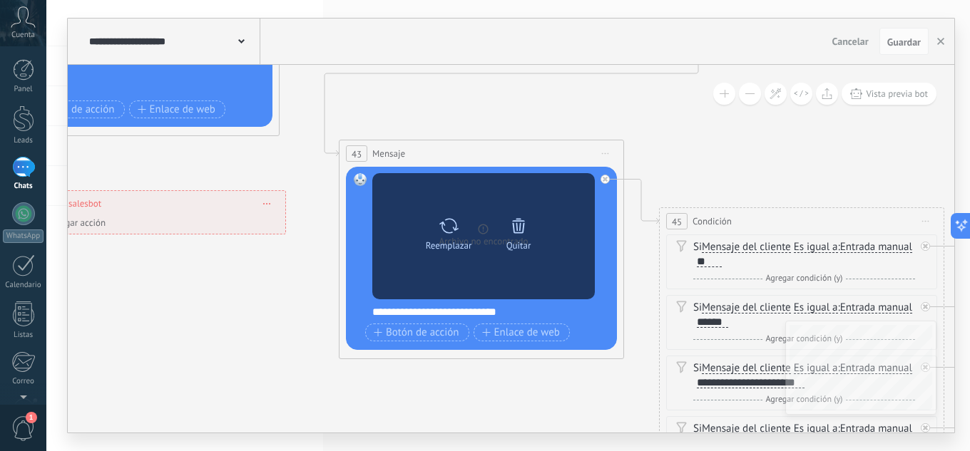
click at [448, 232] on icon at bounding box center [449, 226] width 21 height 20
click input "Subir" at bounding box center [0, 0] width 0 height 0
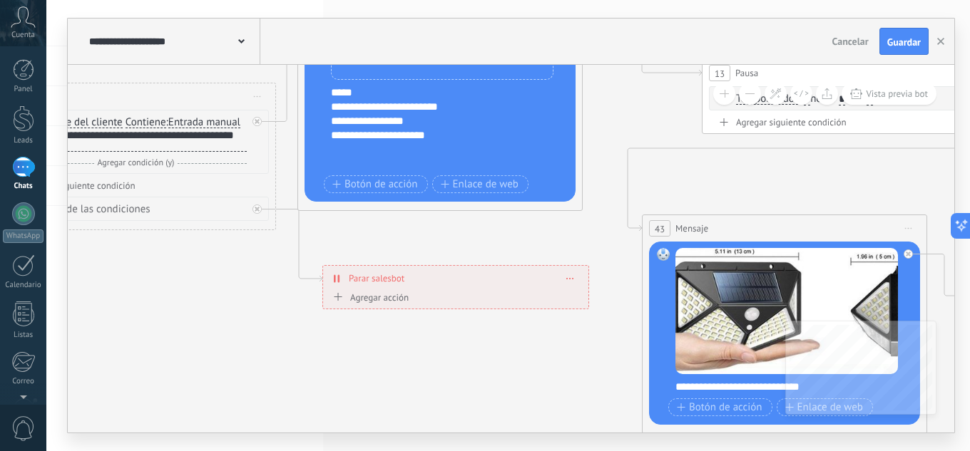
drag, startPoint x: 403, startPoint y: 121, endPoint x: 682, endPoint y: 263, distance: 312.8
click at [682, 263] on icon at bounding box center [890, 322] width 2819 height 1517
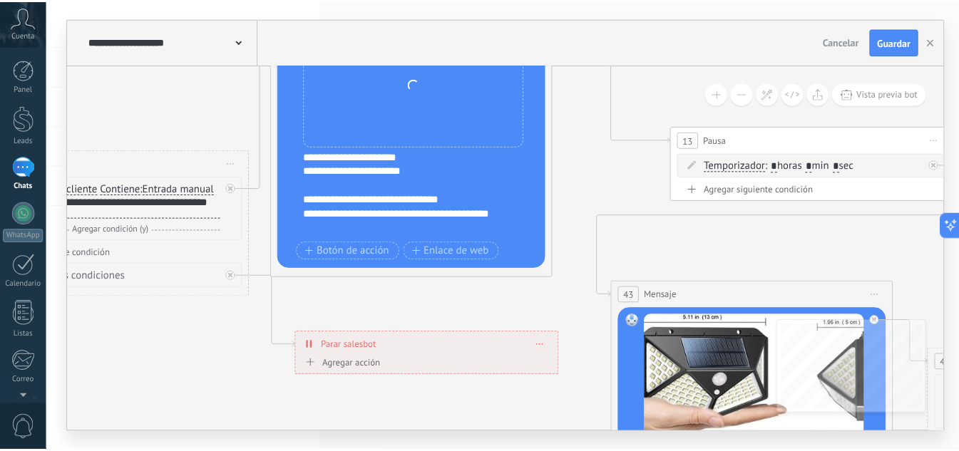
scroll to position [328, 0]
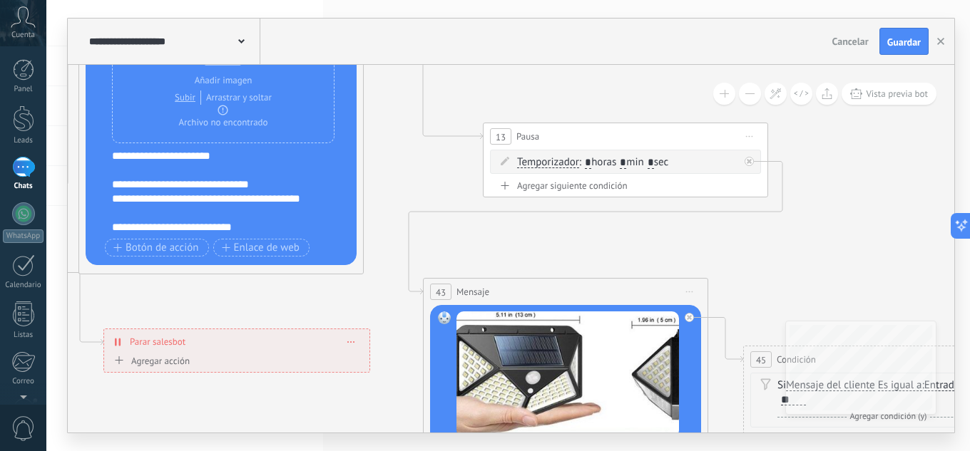
drag, startPoint x: 629, startPoint y: 189, endPoint x: 396, endPoint y: 180, distance: 232.6
click at [394, 182] on icon at bounding box center [671, 385] width 2819 height 1517
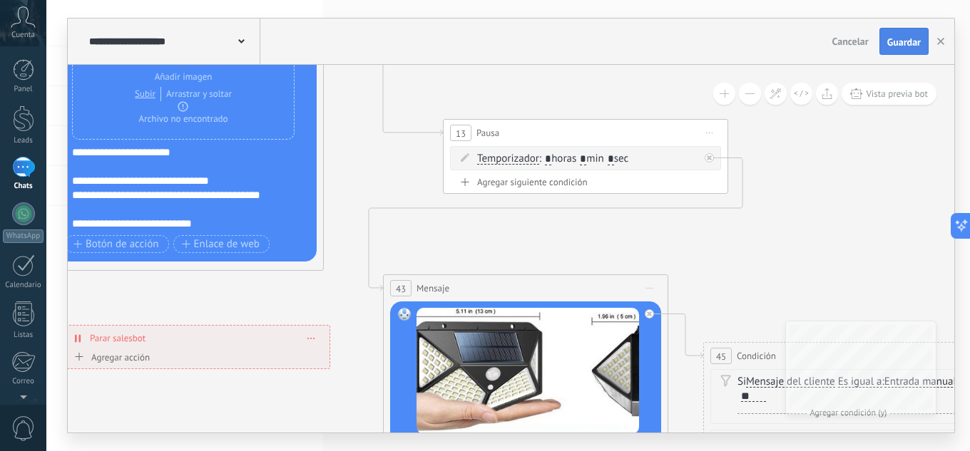
click at [911, 39] on span "Guardar" at bounding box center [904, 42] width 34 height 10
click at [936, 40] on button "button" at bounding box center [940, 42] width 21 height 26
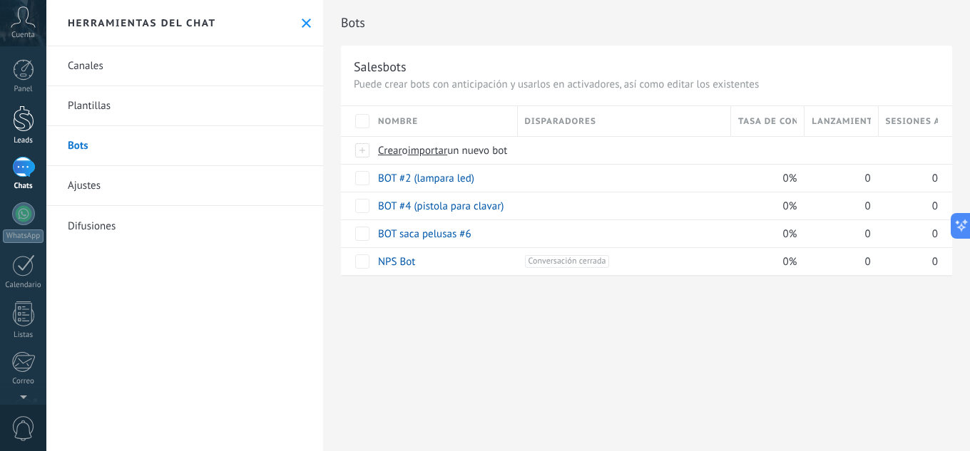
click at [25, 124] on div at bounding box center [23, 119] width 21 height 26
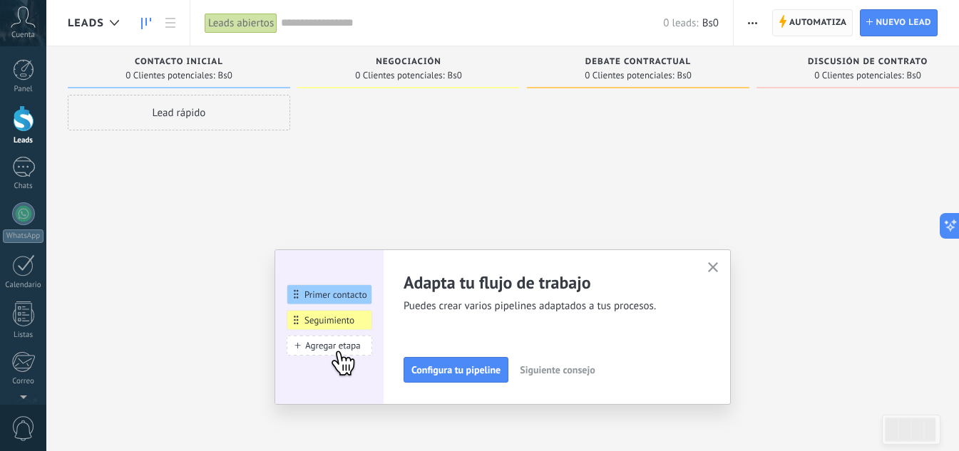
click at [814, 16] on span "Automatiza" at bounding box center [818, 23] width 58 height 26
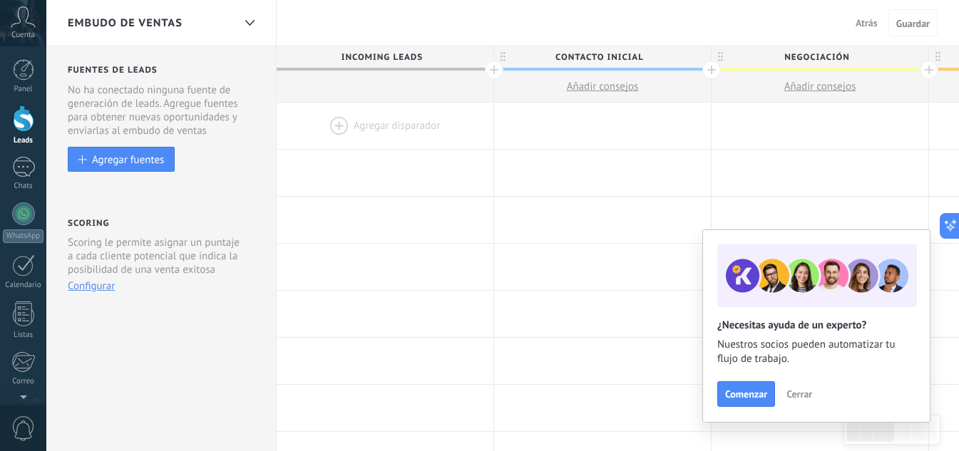
click at [348, 129] on div at bounding box center [385, 126] width 217 height 46
click at [340, 123] on div at bounding box center [385, 126] width 217 height 46
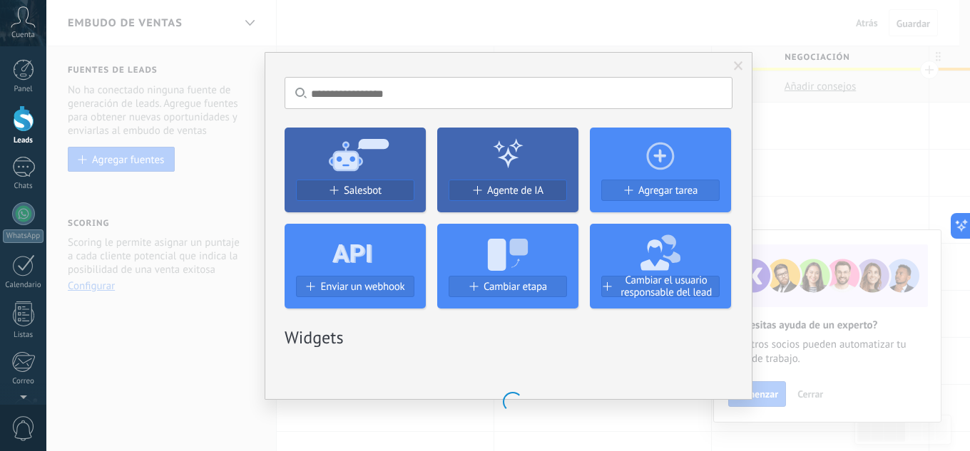
click at [357, 185] on button "Salesbot" at bounding box center [355, 190] width 118 height 21
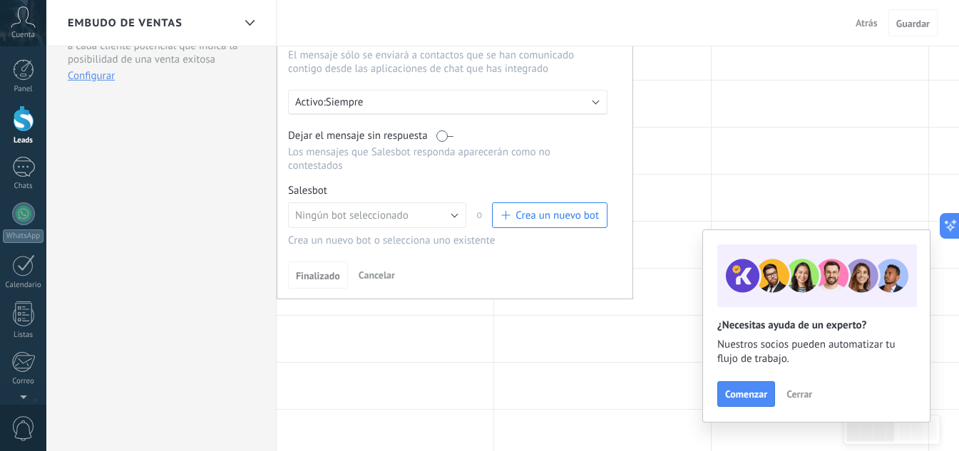
scroll to position [214, 0]
click at [396, 207] on span "Ningún bot seleccionado" at bounding box center [351, 212] width 113 height 14
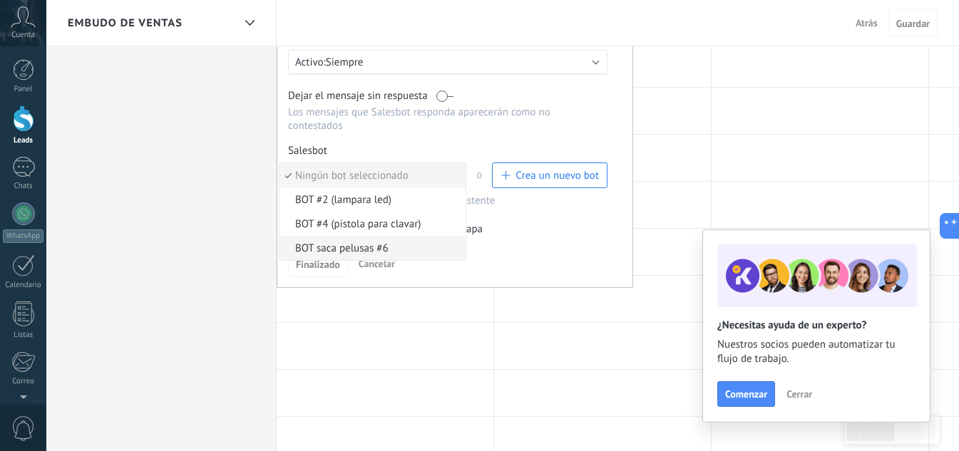
scroll to position [285, 0]
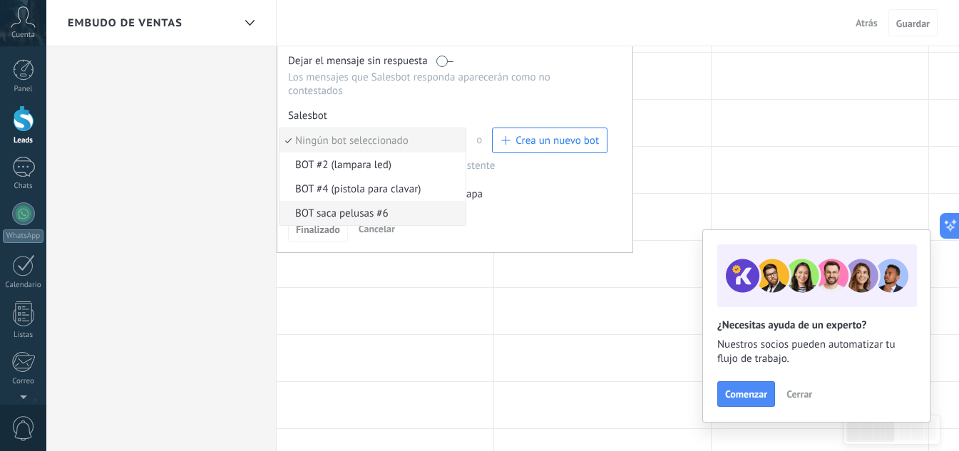
click at [366, 210] on span "BOT saca pelusas #6" at bounding box center [371, 214] width 182 height 14
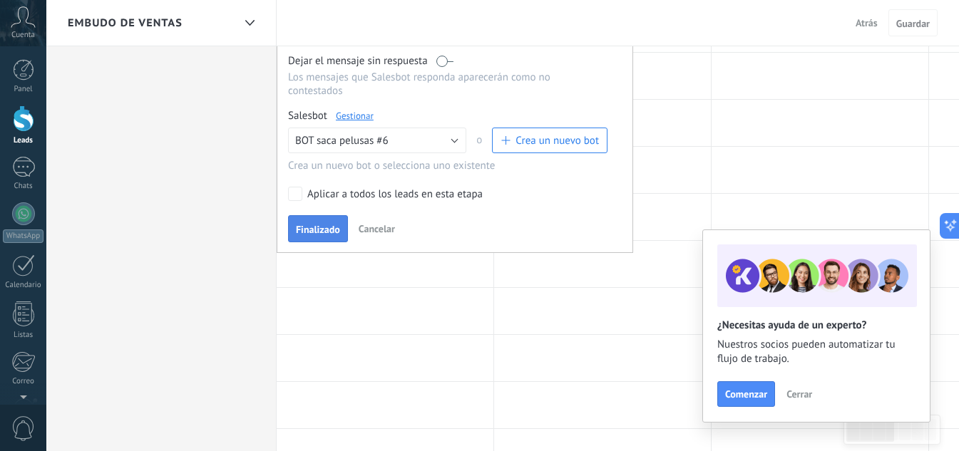
click at [319, 221] on button "Finalizado" at bounding box center [318, 228] width 60 height 27
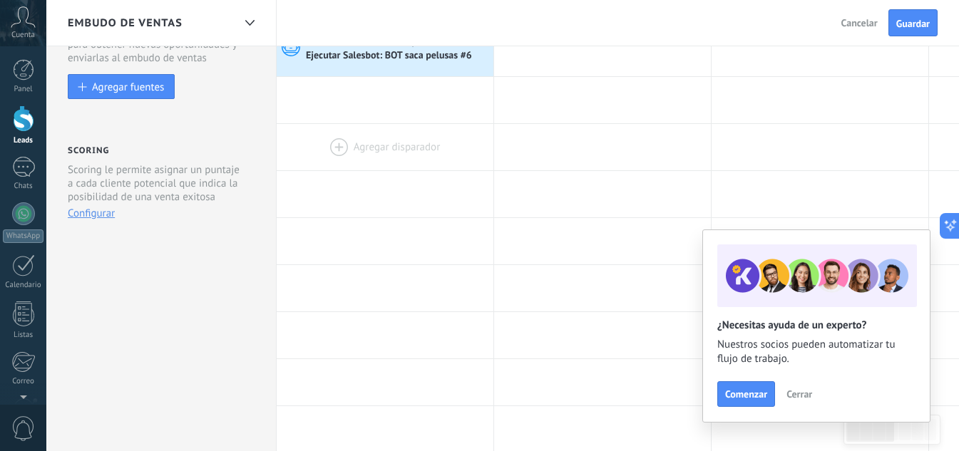
scroll to position [71, 0]
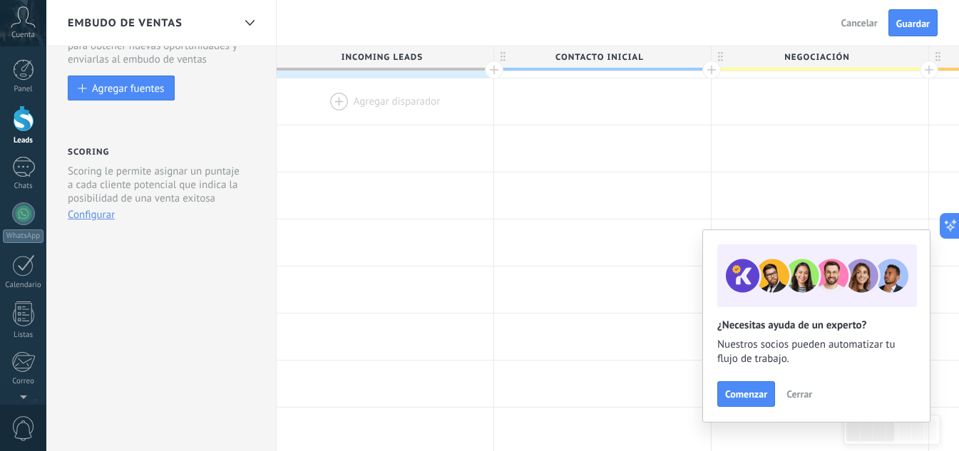
click at [381, 91] on div at bounding box center [385, 101] width 217 height 46
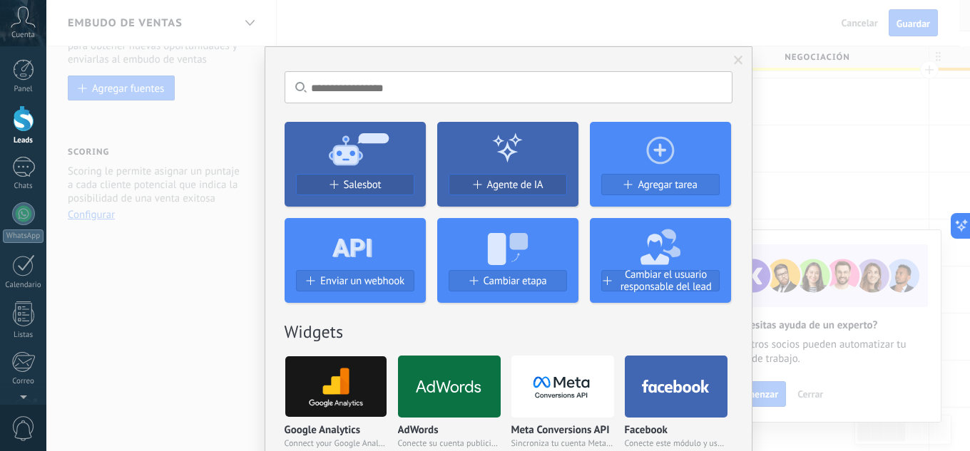
click at [341, 184] on div "Salesbot" at bounding box center [355, 185] width 117 height 12
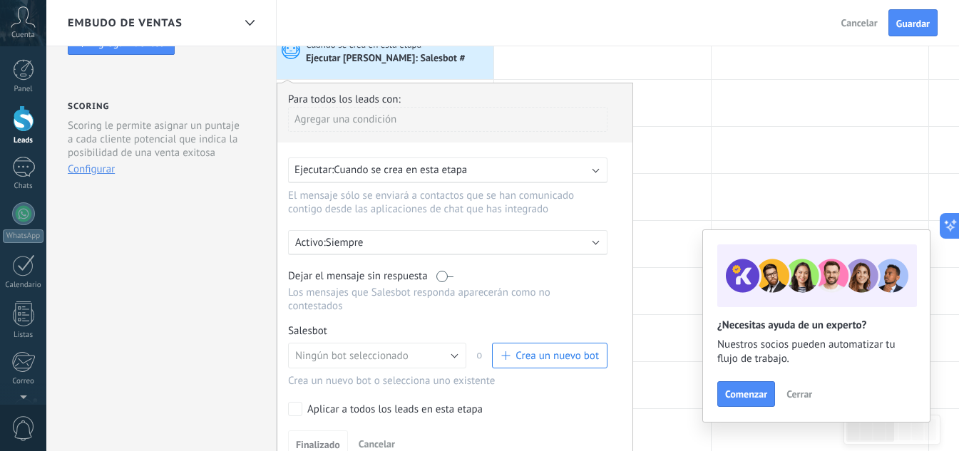
scroll to position [143, 0]
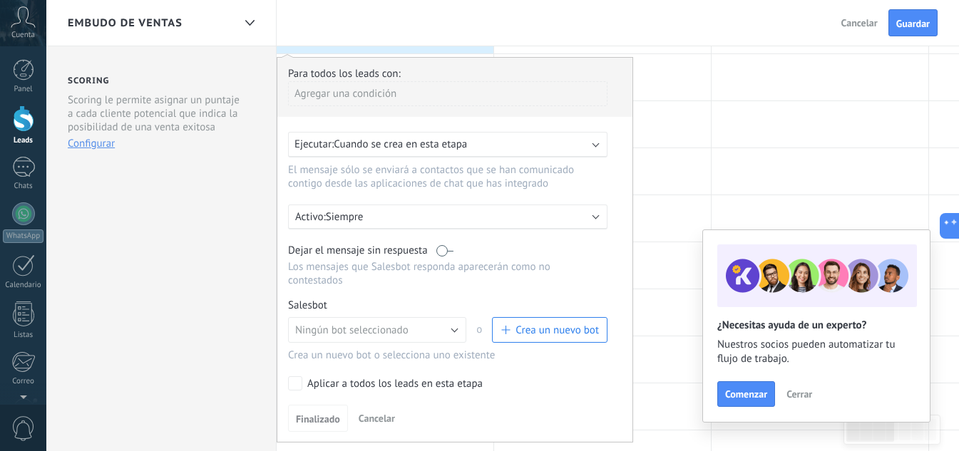
click at [396, 139] on span "Cuando se crea en esta etapa" at bounding box center [400, 145] width 133 height 14
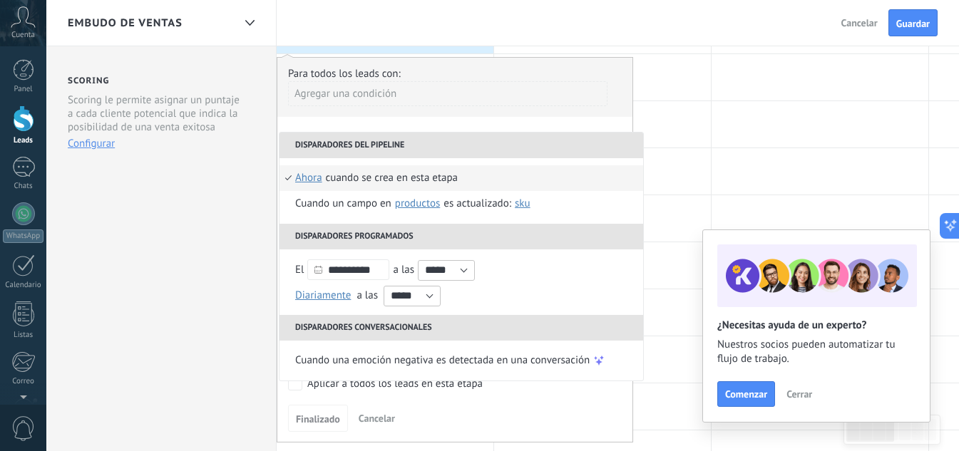
click at [398, 136] on li "Disparadores del pipeline" at bounding box center [462, 146] width 364 height 26
click at [355, 123] on div "**********" at bounding box center [455, 250] width 357 height 386
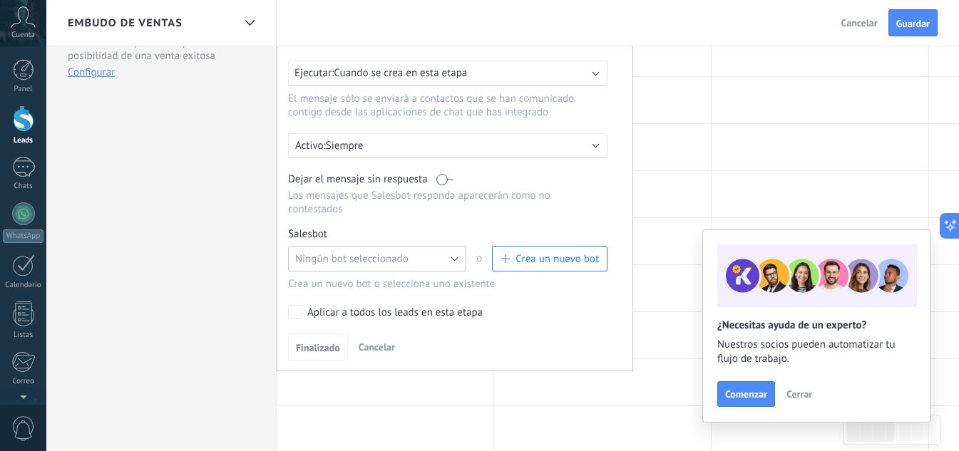
click at [359, 255] on span "Ningún bot seleccionado" at bounding box center [351, 259] width 113 height 14
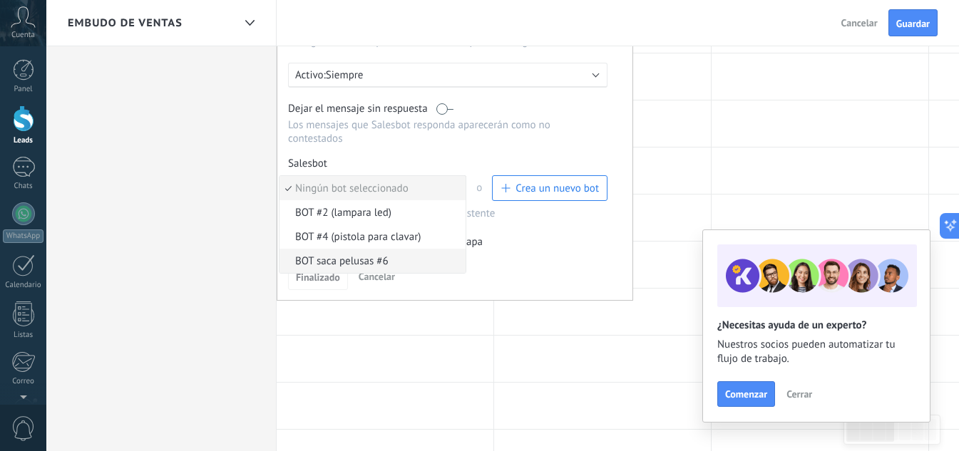
scroll to position [285, 0]
click at [369, 238] on span "BOT #4 (pistola para clavar)" at bounding box center [371, 237] width 182 height 14
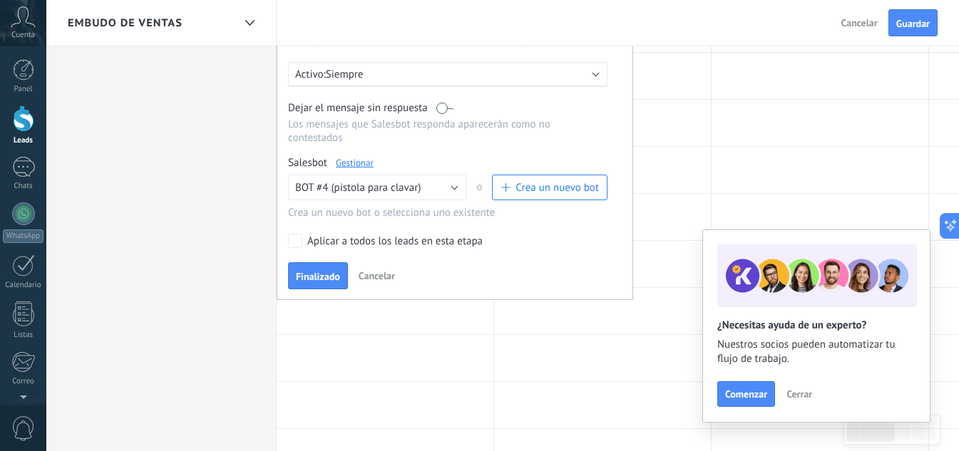
click at [311, 272] on span "Finalizado" at bounding box center [318, 277] width 44 height 10
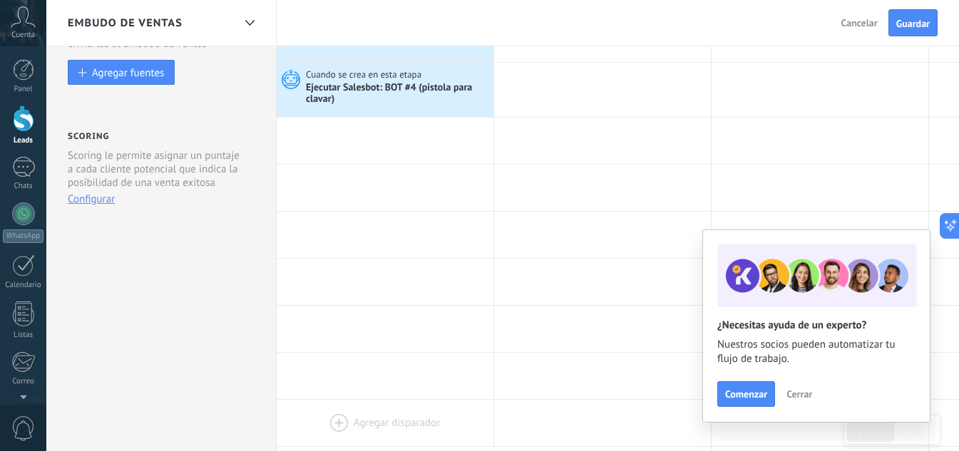
scroll to position [71, 0]
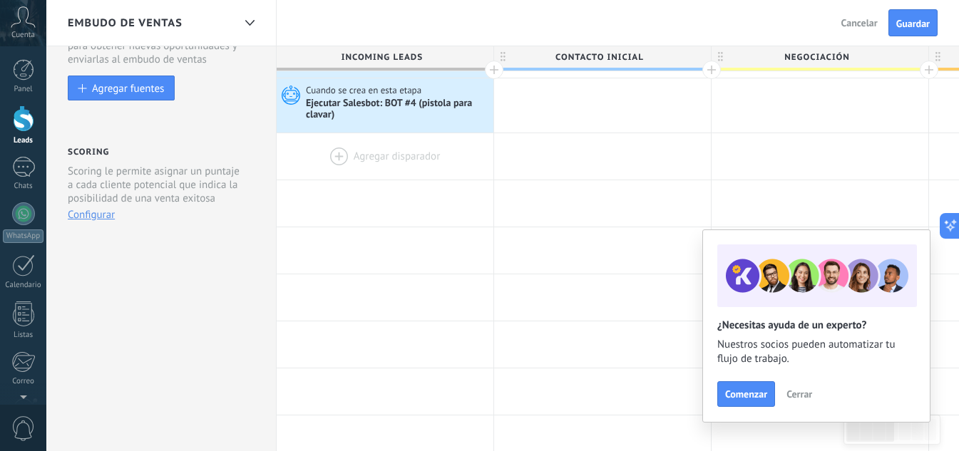
click at [378, 150] on div at bounding box center [385, 156] width 217 height 46
click at [381, 155] on div at bounding box center [385, 156] width 217 height 46
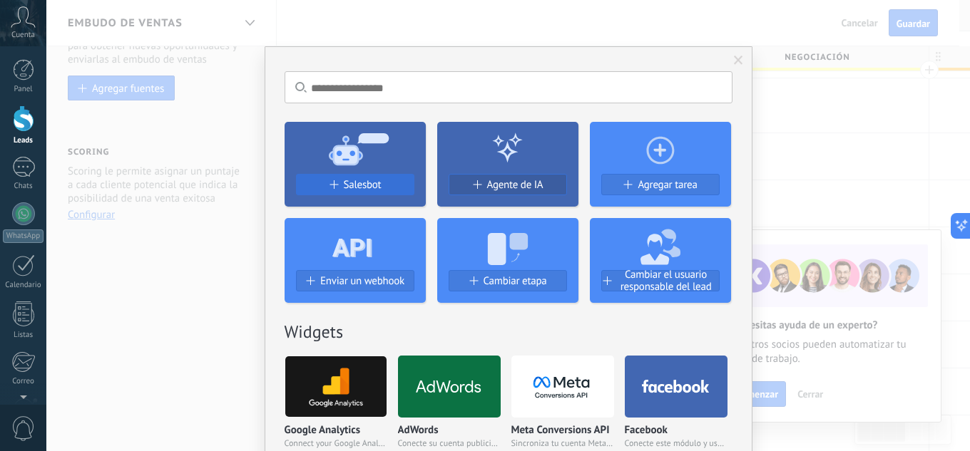
click at [335, 184] on div "Salesbot" at bounding box center [355, 185] width 117 height 12
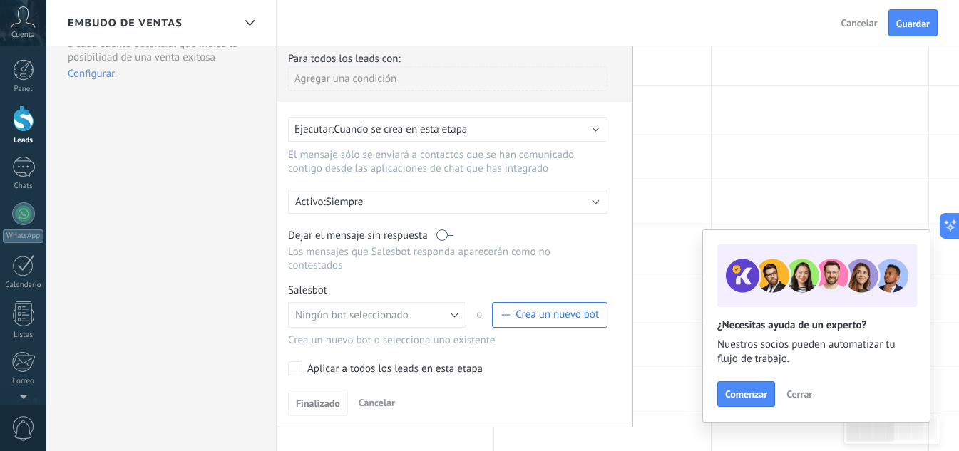
scroll to position [214, 0]
click at [362, 317] on span "Ningún bot seleccionado" at bounding box center [351, 314] width 113 height 14
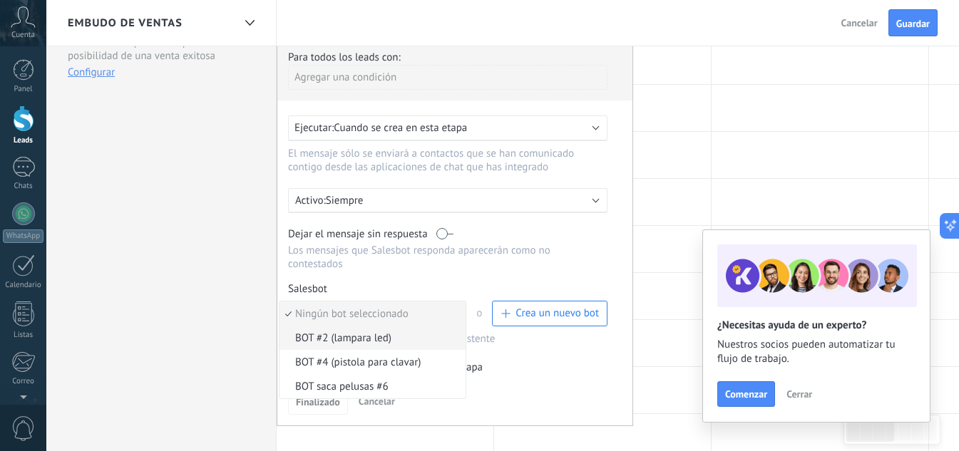
click at [360, 334] on span "BOT #2 (lampara led)" at bounding box center [371, 339] width 182 height 14
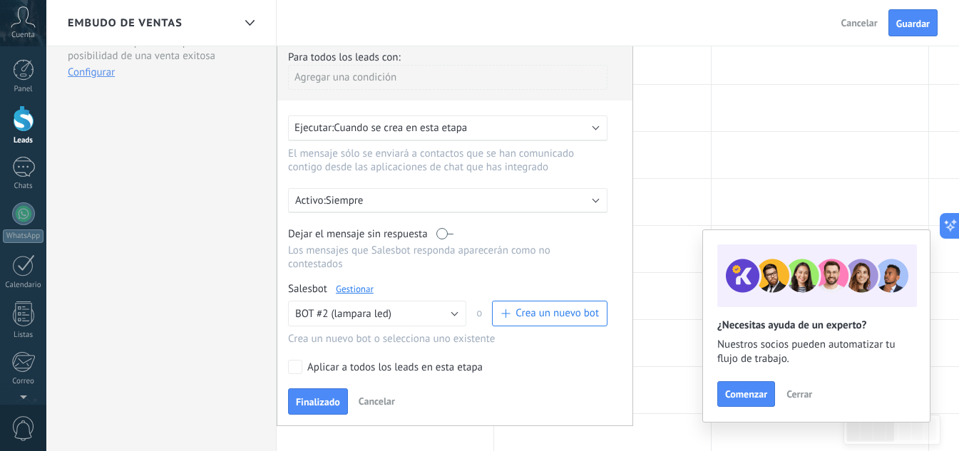
click at [314, 401] on span "Finalizado" at bounding box center [318, 402] width 44 height 10
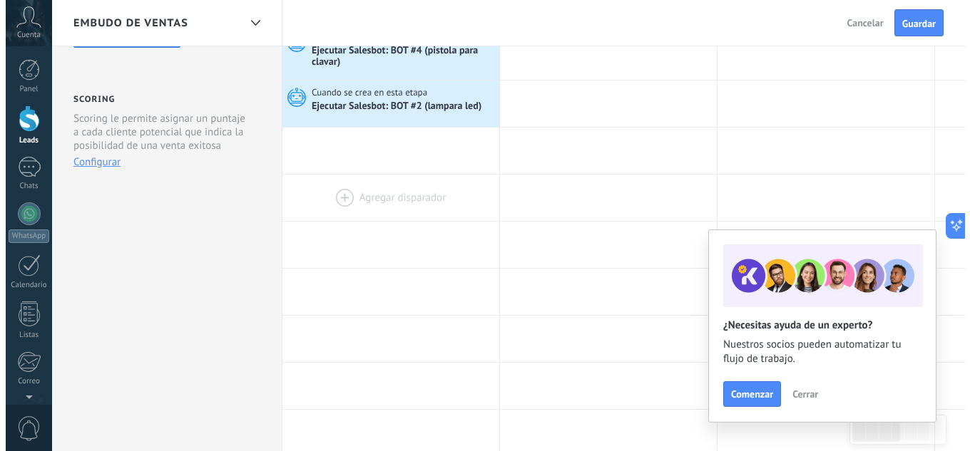
scroll to position [0, 0]
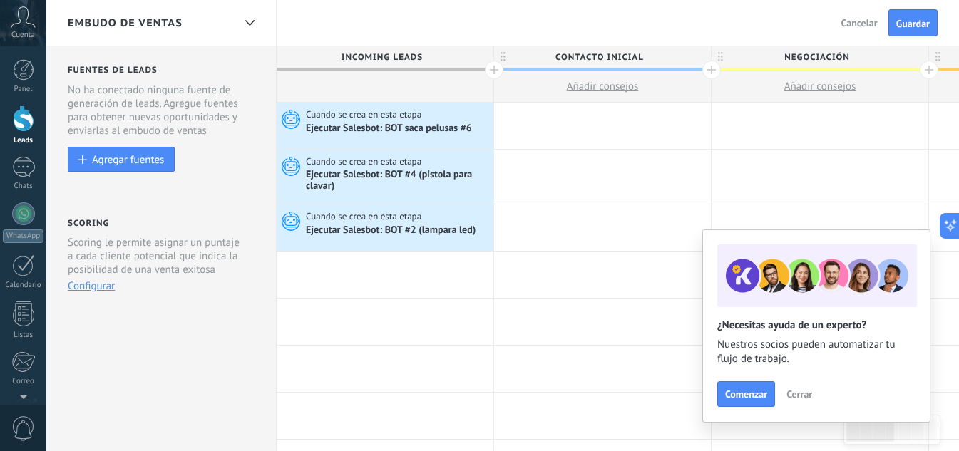
click at [900, 24] on span "Guardar" at bounding box center [913, 24] width 34 height 10
click at [799, 390] on span "Cerrar" at bounding box center [799, 394] width 26 height 10
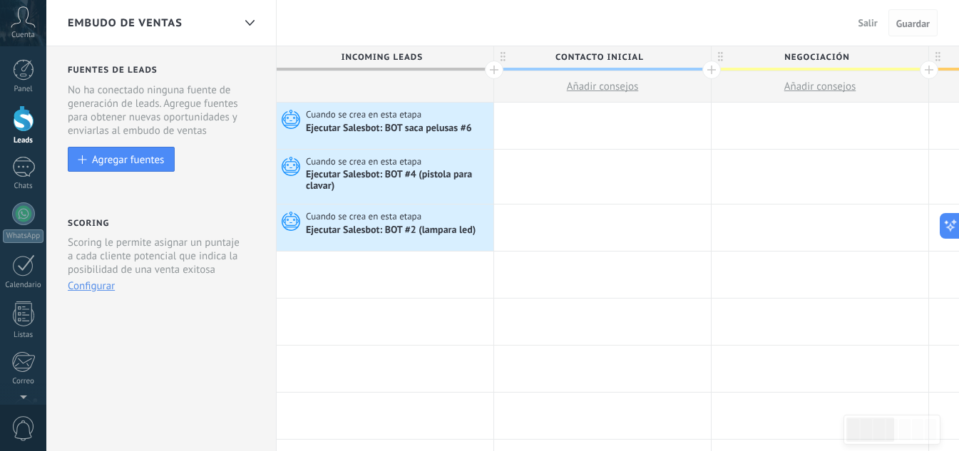
click at [906, 25] on span "Guardar" at bounding box center [913, 24] width 34 height 10
click at [906, 24] on span "Guardar" at bounding box center [913, 24] width 34 height 10
click at [907, 24] on span "Guardar" at bounding box center [913, 24] width 34 height 10
click at [26, 126] on div at bounding box center [23, 119] width 21 height 26
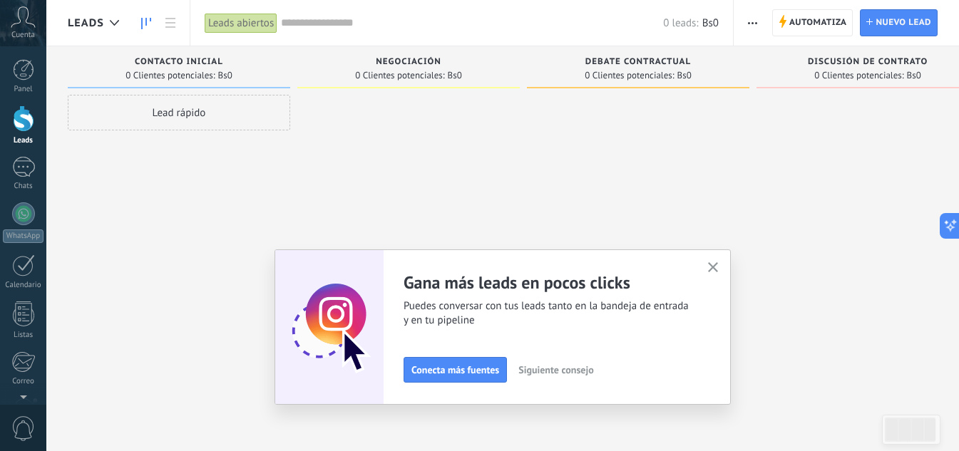
click at [719, 263] on icon "button" at bounding box center [713, 267] width 11 height 11
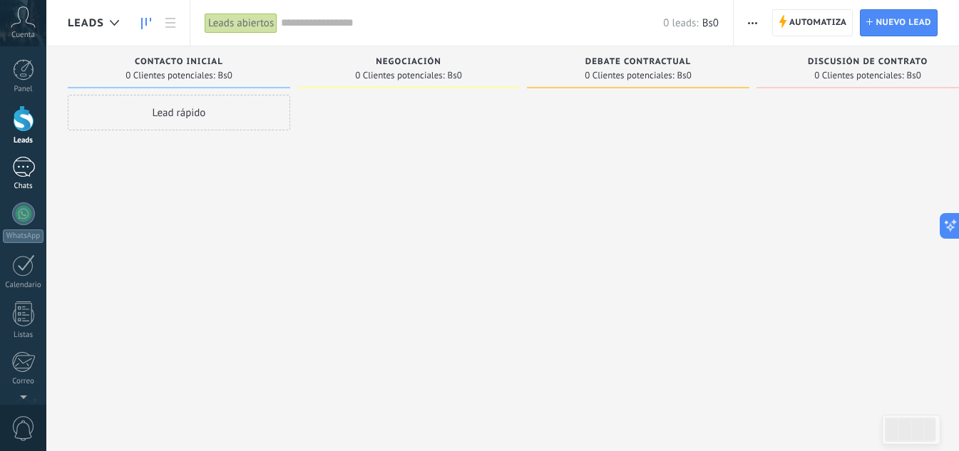
click at [19, 176] on div at bounding box center [23, 167] width 23 height 21
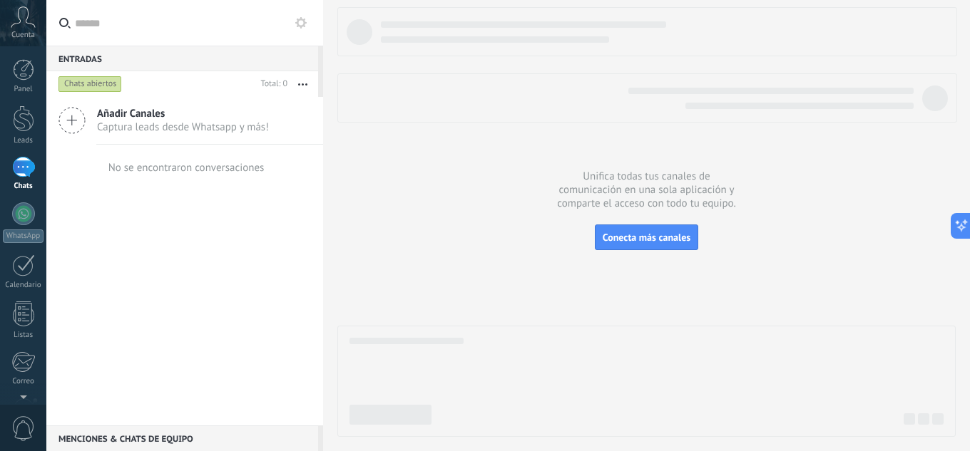
click at [24, 150] on div "Panel Leads Chats WhatsApp Clientes" at bounding box center [23, 303] width 46 height 488
click at [298, 19] on icon at bounding box center [300, 22] width 11 height 11
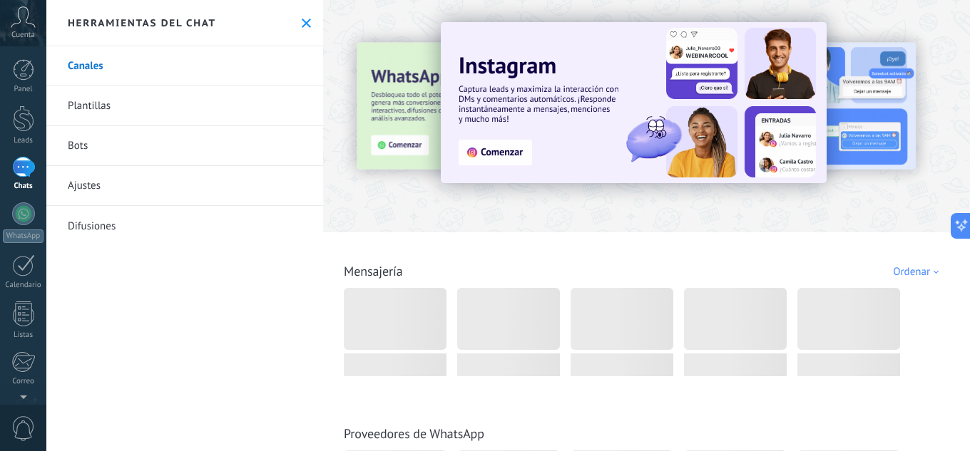
click at [72, 144] on link "Bots" at bounding box center [184, 146] width 277 height 40
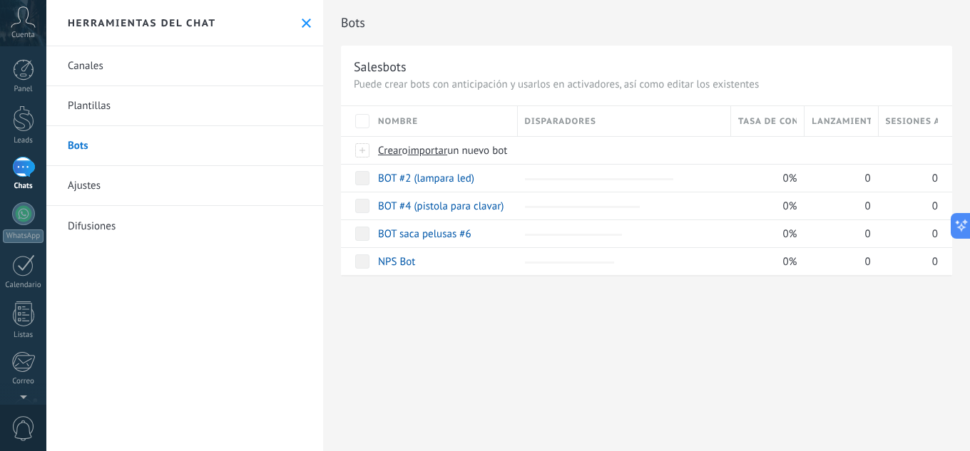
click at [108, 103] on link "Plantillas" at bounding box center [184, 106] width 277 height 40
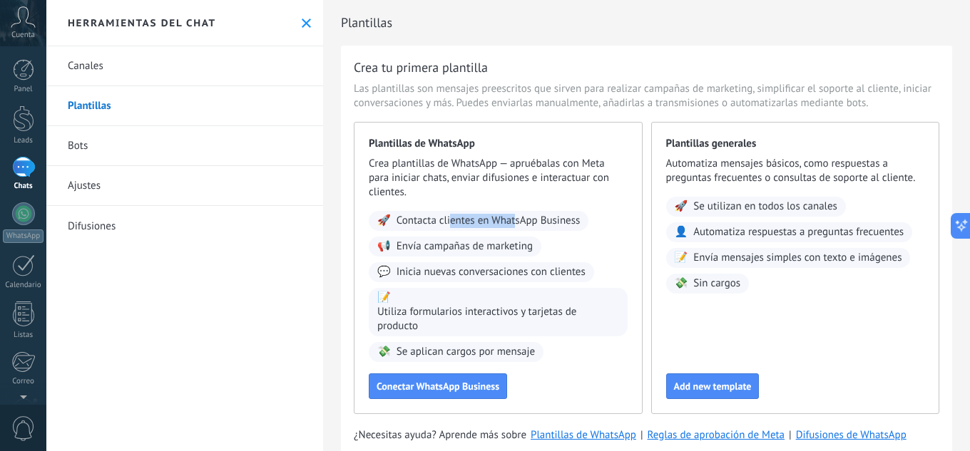
drag, startPoint x: 473, startPoint y: 218, endPoint x: 514, endPoint y: 225, distance: 42.0
click at [516, 218] on span "Contacta clientes en WhatsApp Business" at bounding box center [488, 221] width 184 height 14
click at [73, 148] on link "Bots" at bounding box center [184, 146] width 277 height 40
